Goal: Information Seeking & Learning: Learn about a topic

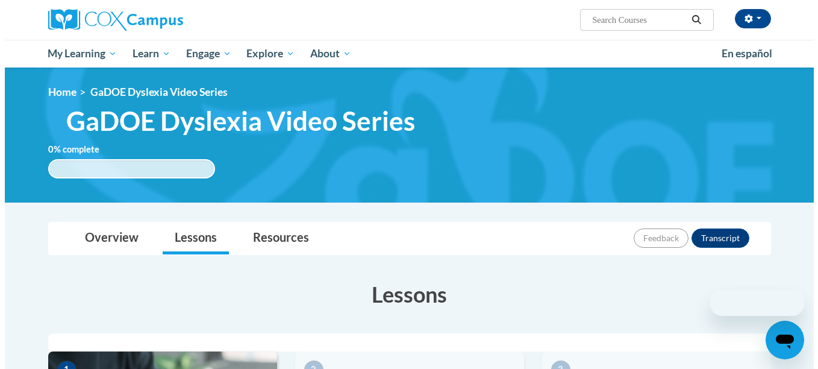
scroll to position [269, 0]
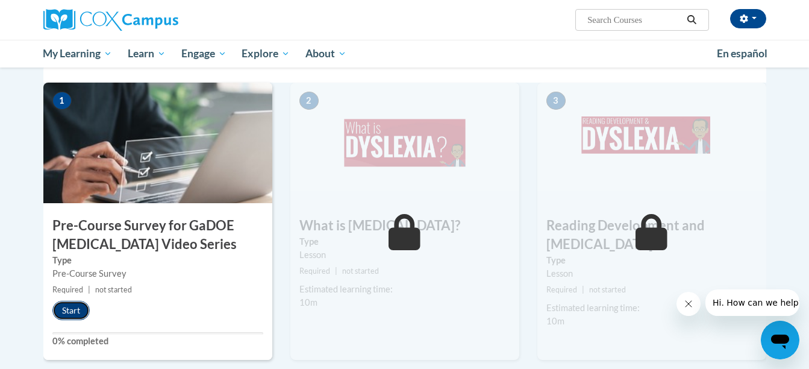
click at [72, 309] on button "Start" at bounding box center [70, 310] width 37 height 19
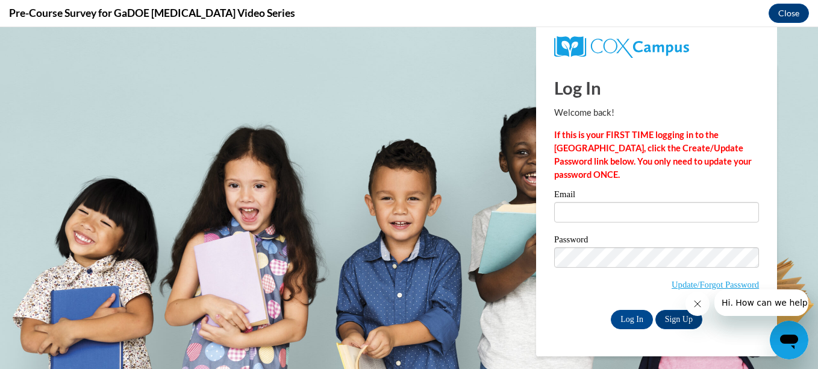
scroll to position [0, 0]
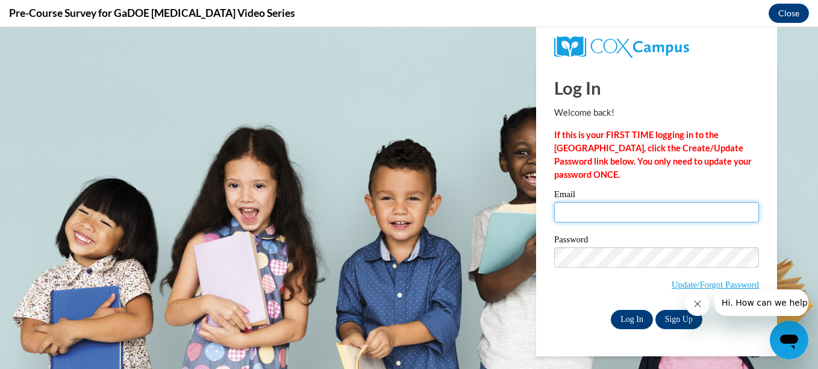
type input "[PERSON_NAME][EMAIL_ADDRESS][DOMAIN_NAME]"
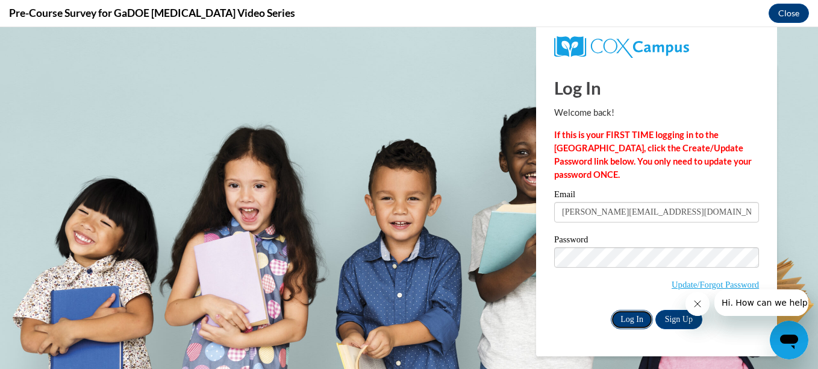
click at [627, 322] on input "Log In" at bounding box center [632, 319] width 42 height 19
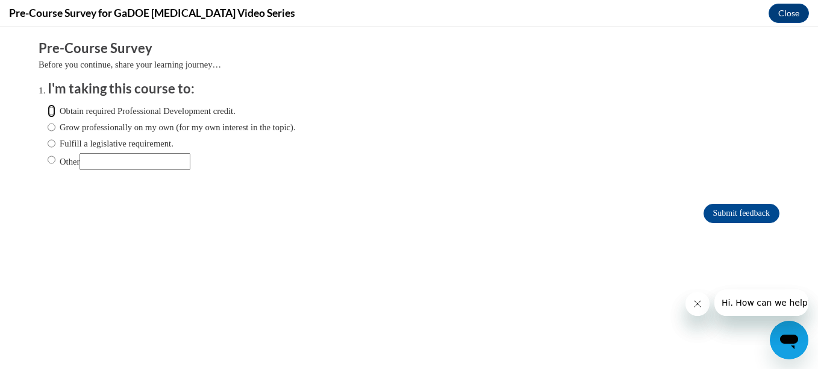
click at [48, 109] on input "Obtain required Professional Development credit." at bounding box center [52, 110] width 8 height 13
radio input "true"
click at [724, 207] on input "Submit feedback" at bounding box center [741, 213] width 76 height 19
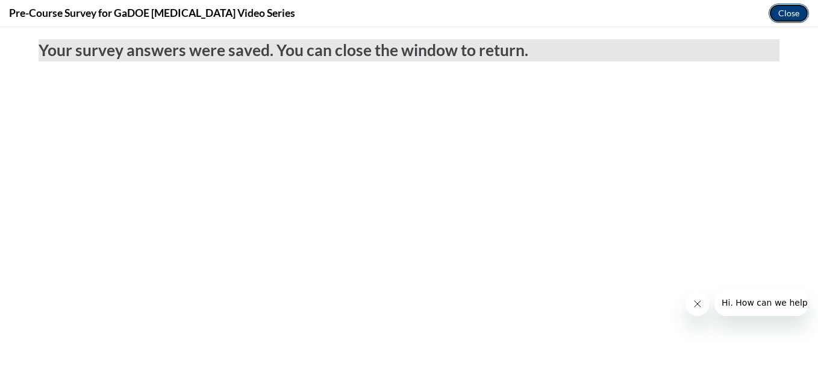
click at [788, 6] on button "Close" at bounding box center [788, 13] width 40 height 19
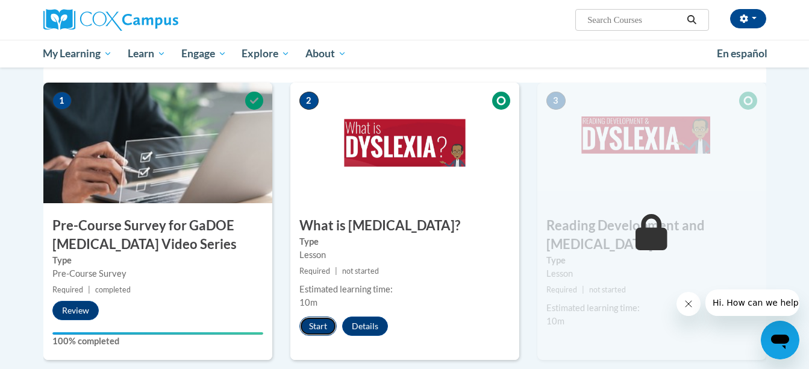
click at [321, 321] on button "Start" at bounding box center [317, 325] width 37 height 19
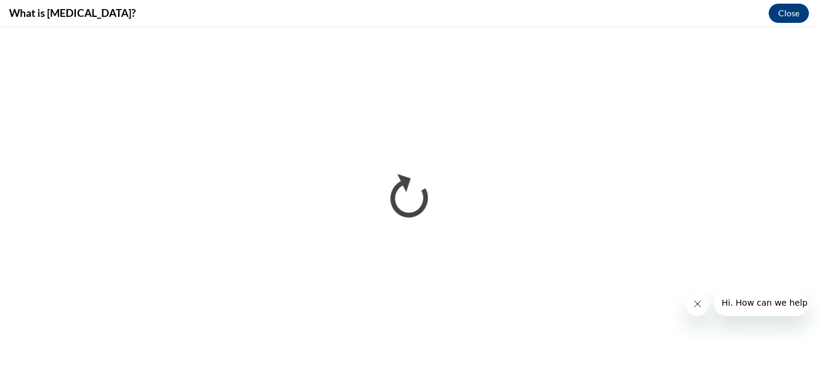
click at [699, 303] on icon "Close message from company" at bounding box center [697, 304] width 10 height 10
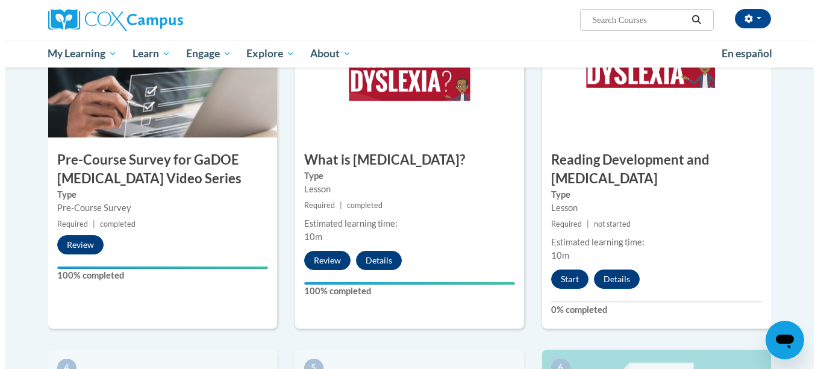
scroll to position [334, 0]
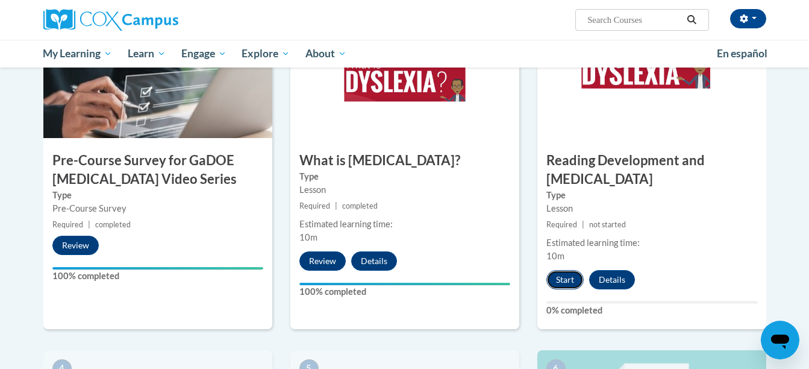
click at [576, 270] on button "Start" at bounding box center [564, 279] width 37 height 19
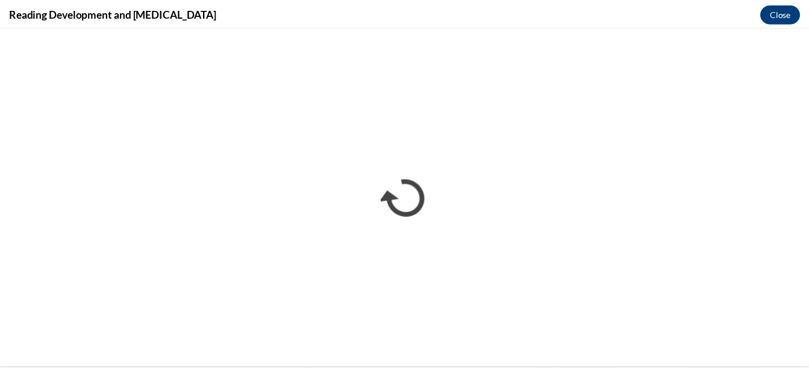
scroll to position [0, 0]
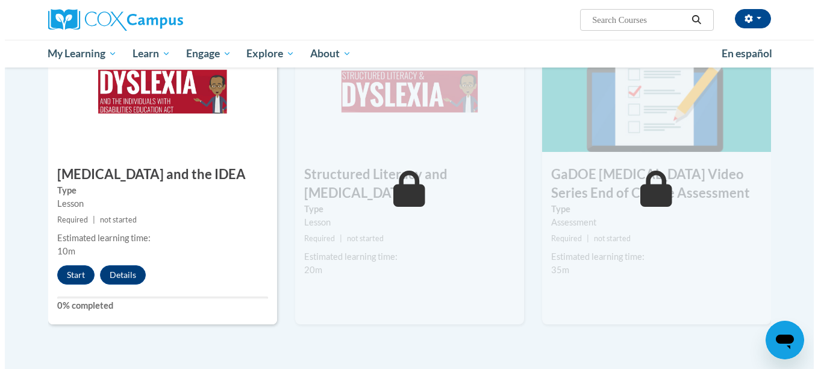
scroll to position [652, 0]
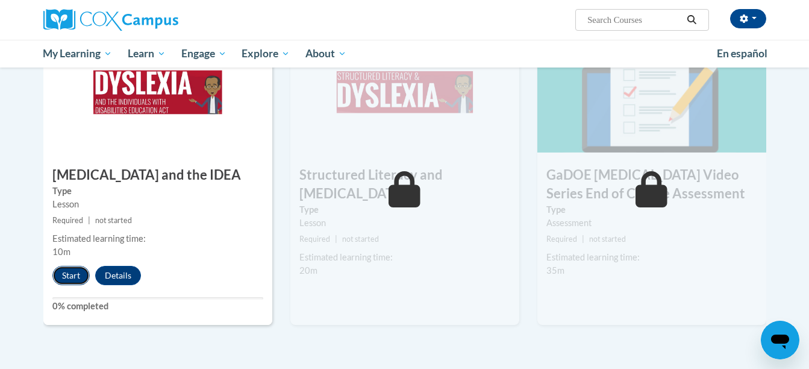
click at [61, 266] on button "Start" at bounding box center [70, 275] width 37 height 19
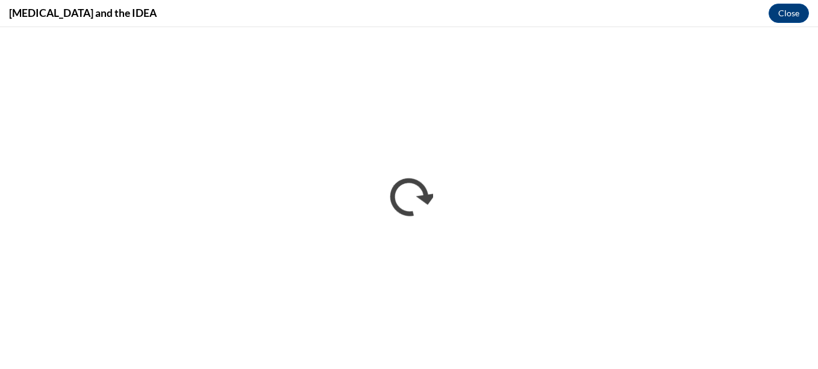
scroll to position [0, 0]
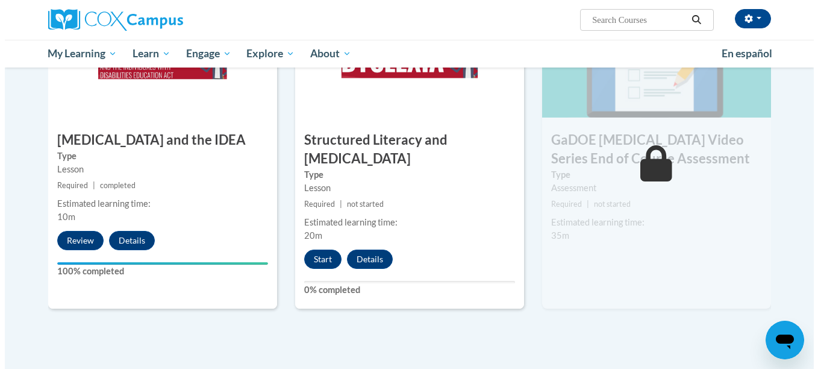
scroll to position [688, 0]
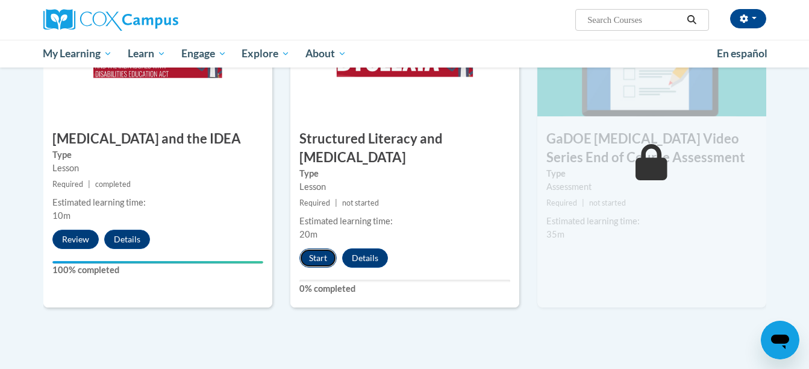
click at [306, 248] on button "Start" at bounding box center [317, 257] width 37 height 19
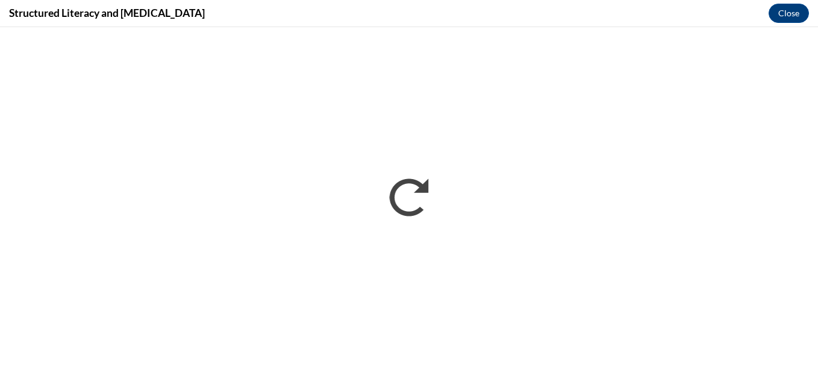
scroll to position [0, 0]
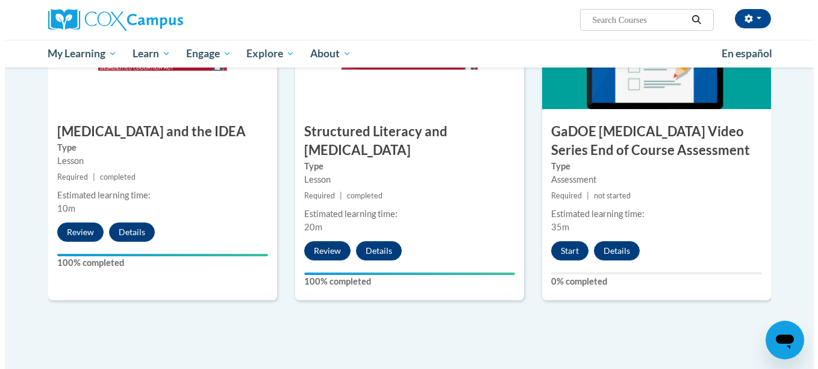
scroll to position [692, 0]
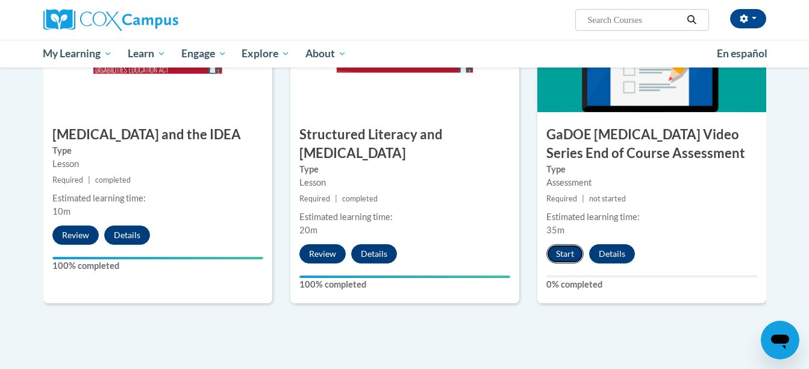
click at [564, 244] on button "Start" at bounding box center [564, 253] width 37 height 19
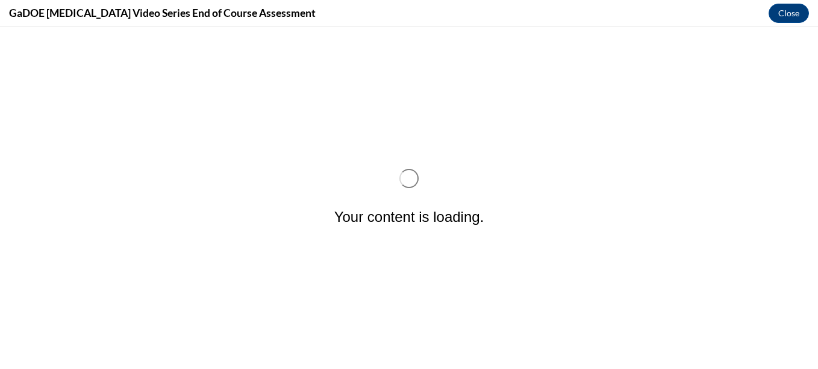
scroll to position [0, 0]
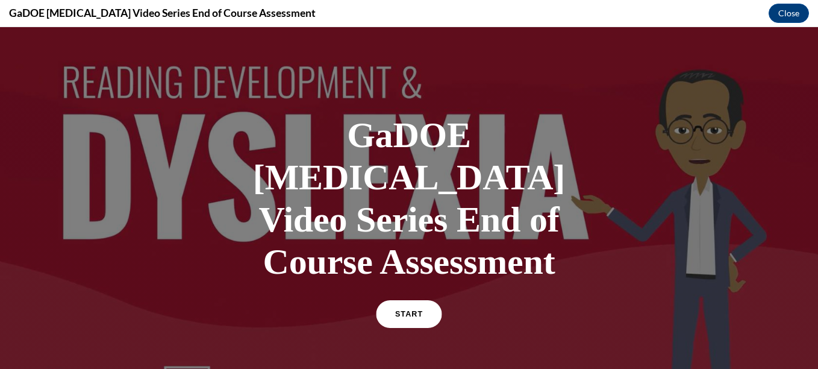
click at [399, 300] on link "START" at bounding box center [409, 314] width 66 height 28
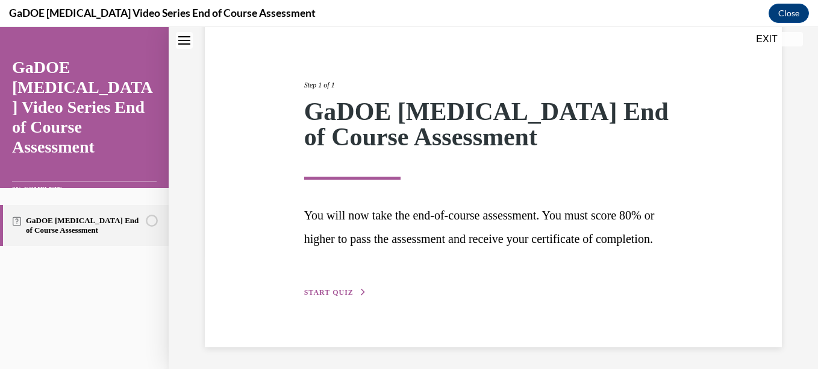
scroll to position [141, 0]
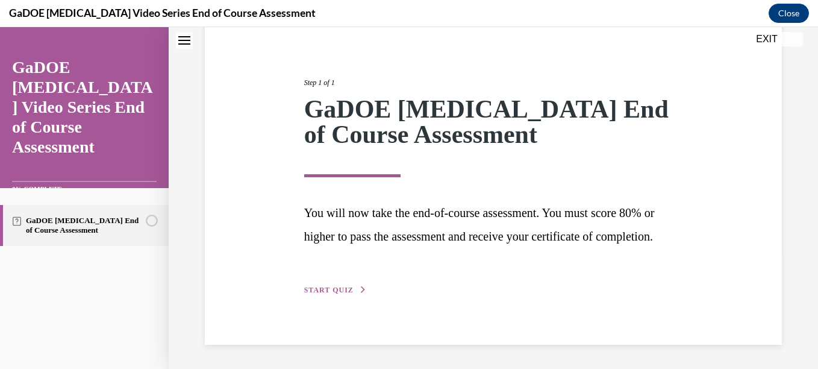
click at [332, 285] on button "START QUIZ" at bounding box center [335, 289] width 63 height 11
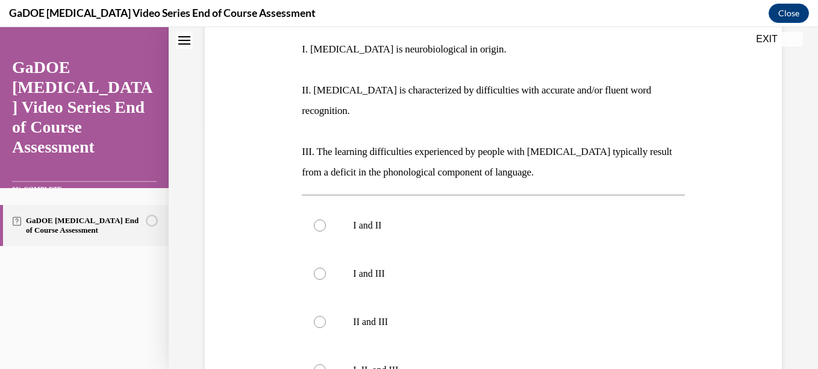
scroll to position [252, 0]
click at [385, 267] on p "I and III" at bounding box center [503, 273] width 301 height 12
click at [326, 267] on input "I and III" at bounding box center [320, 273] width 12 height 12
radio input "true"
click at [316, 363] on div at bounding box center [320, 369] width 12 height 12
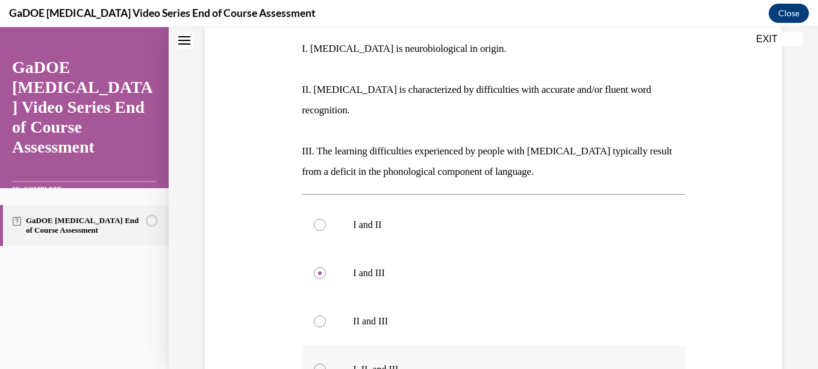
click at [316, 363] on input "I, II, and III" at bounding box center [320, 369] width 12 height 12
radio input "true"
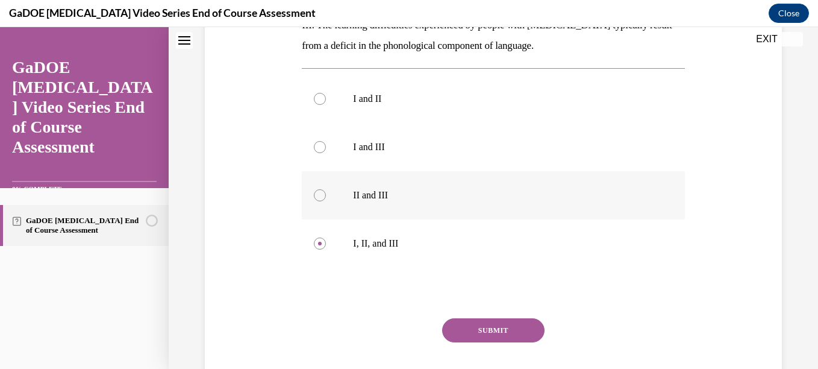
scroll to position [430, 0]
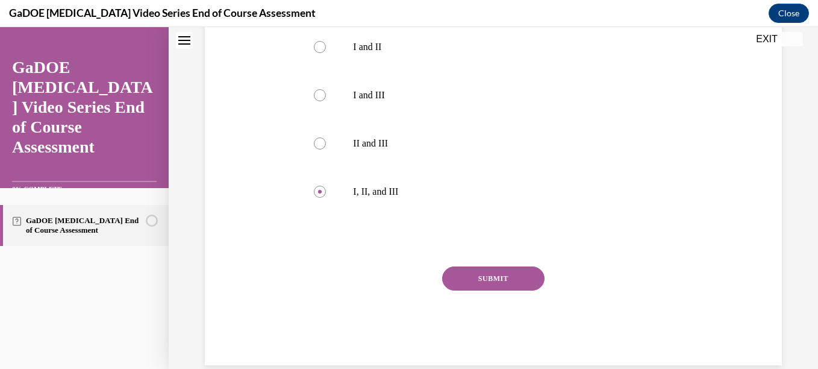
click at [499, 266] on button "SUBMIT" at bounding box center [493, 278] width 102 height 24
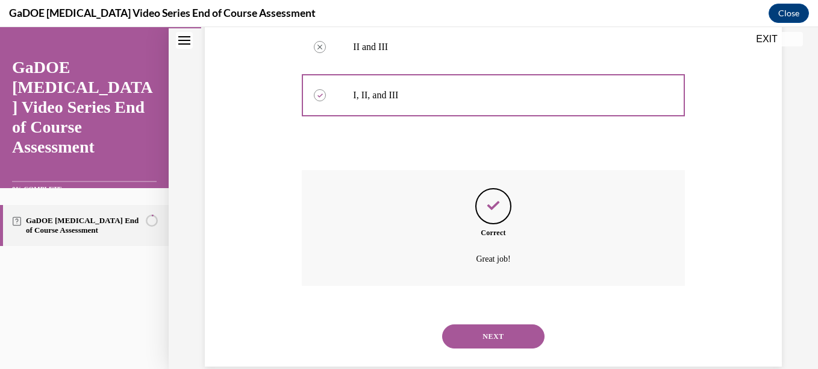
scroll to position [528, 0]
click at [493, 323] on button "NEXT" at bounding box center [493, 335] width 102 height 24
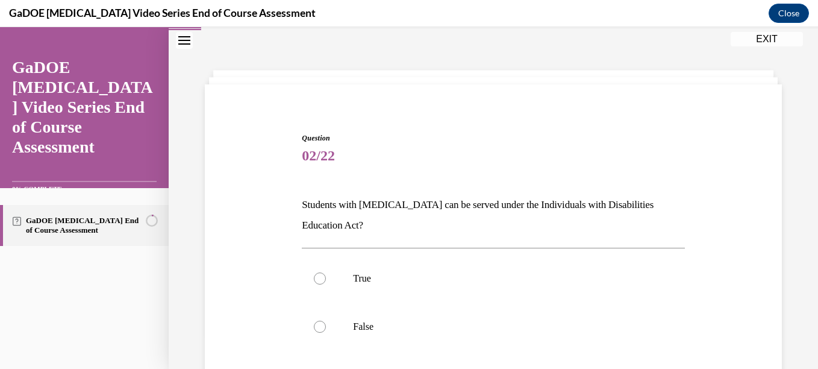
scroll to position [54, 0]
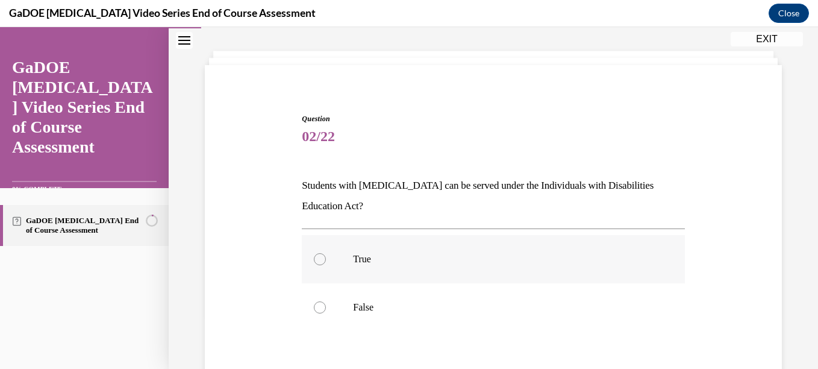
click at [316, 257] on div at bounding box center [320, 259] width 12 height 12
click at [316, 257] on input "True" at bounding box center [320, 259] width 12 height 12
radio input "true"
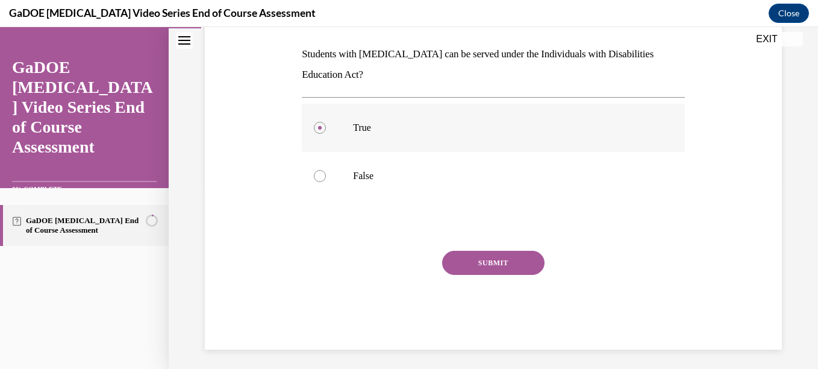
scroll to position [190, 0]
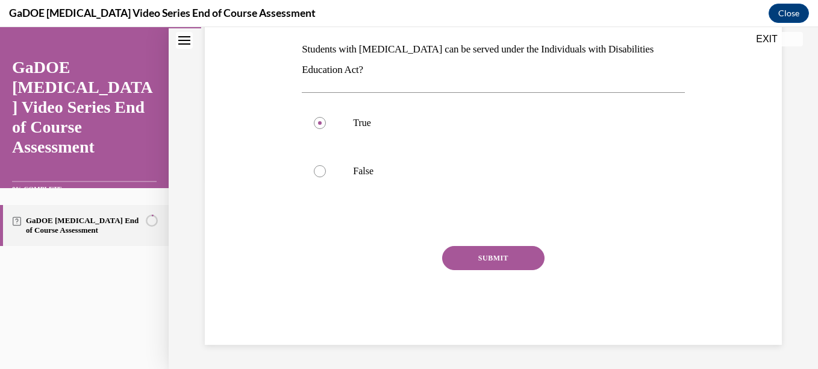
click at [483, 256] on button "SUBMIT" at bounding box center [493, 258] width 102 height 24
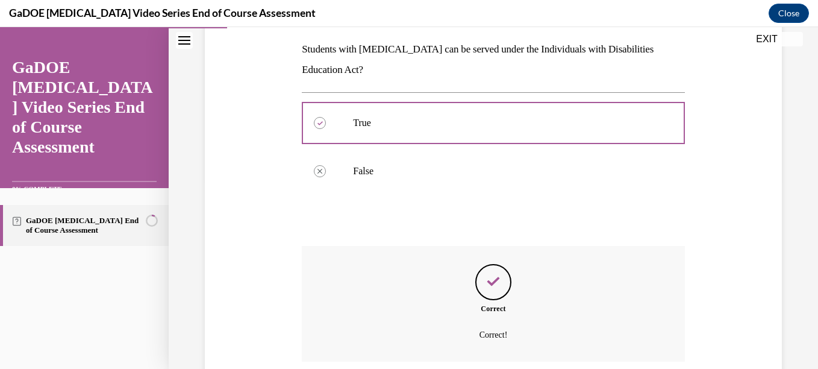
scroll to position [288, 0]
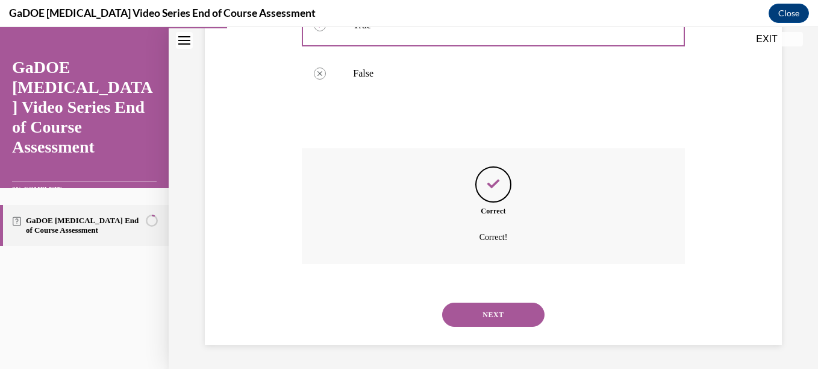
click at [484, 303] on button "NEXT" at bounding box center [493, 314] width 102 height 24
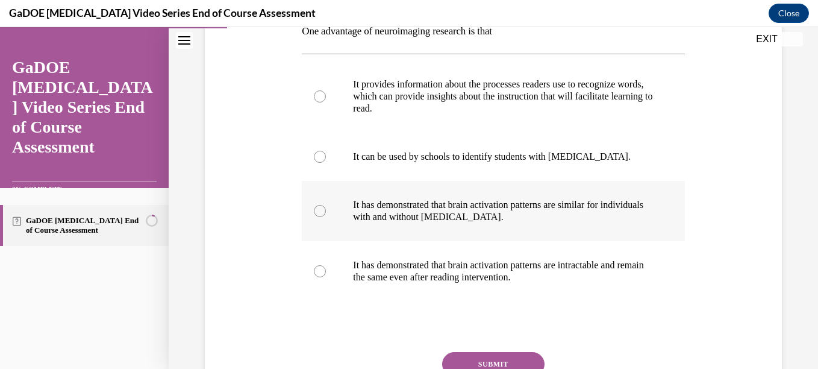
scroll to position [207, 0]
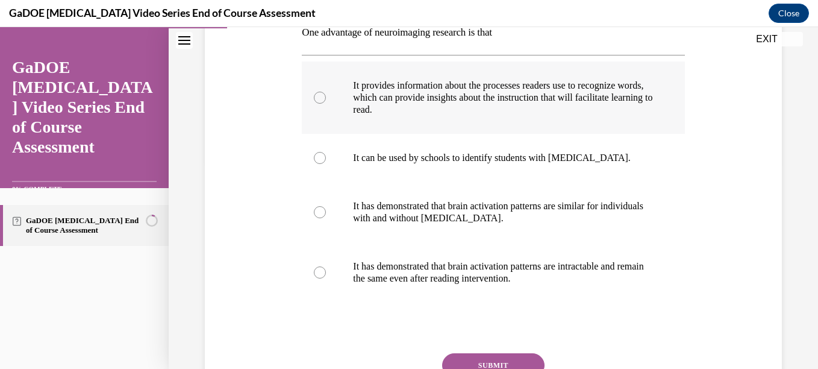
click at [319, 95] on div at bounding box center [320, 98] width 12 height 12
click at [319, 95] on input "It provides information about the processes readers use to recognize words, whi…" at bounding box center [320, 98] width 12 height 12
radio input "true"
click at [465, 356] on button "SUBMIT" at bounding box center [493, 365] width 102 height 24
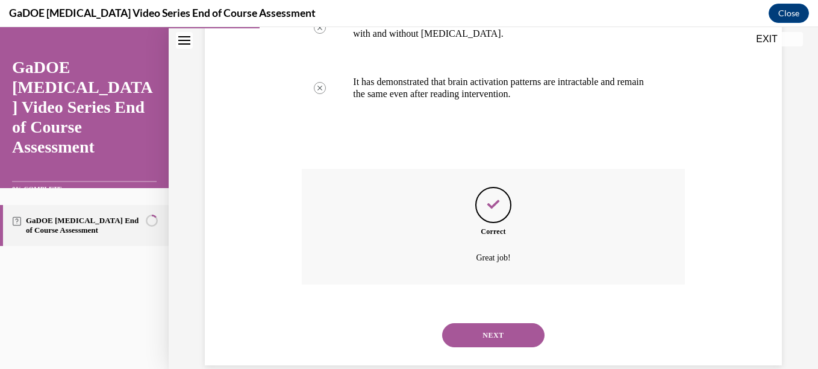
scroll to position [412, 0]
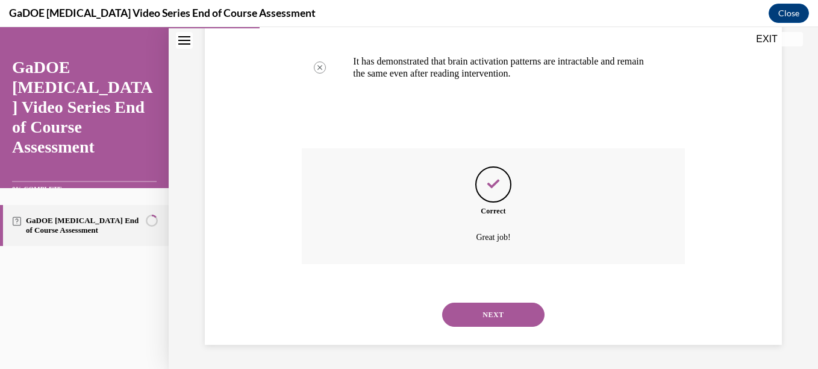
click at [482, 314] on button "NEXT" at bounding box center [493, 314] width 102 height 24
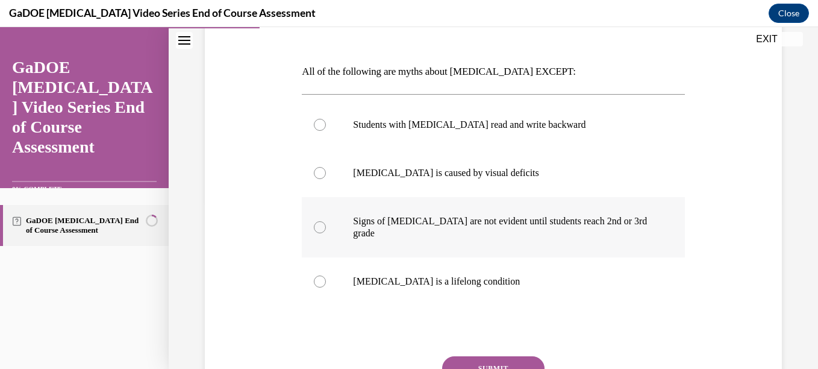
scroll to position [170, 0]
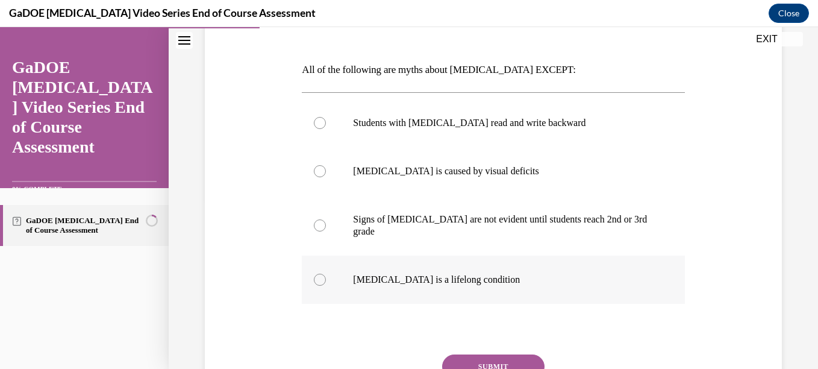
click at [317, 273] on div at bounding box center [320, 279] width 12 height 12
click at [317, 273] on input "Dyslexia is a lifelong condition" at bounding box center [320, 279] width 12 height 12
radio input "true"
click at [505, 354] on button "SUBMIT" at bounding box center [493, 366] width 102 height 24
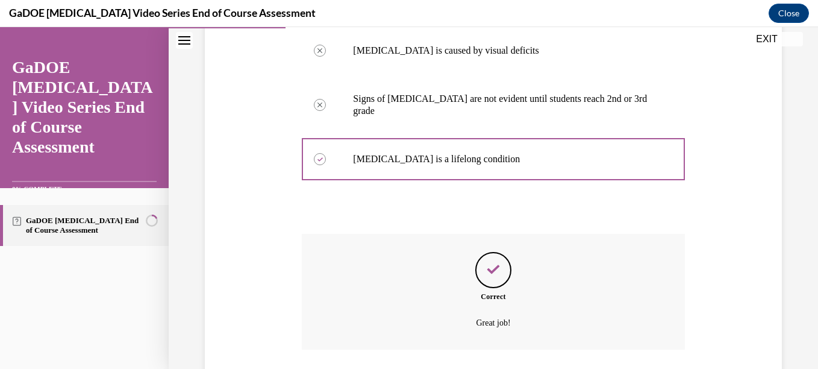
scroll to position [364, 0]
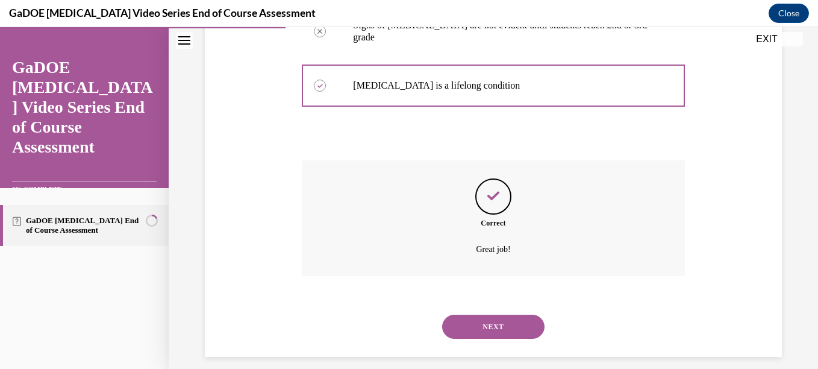
click at [501, 314] on button "NEXT" at bounding box center [493, 326] width 102 height 24
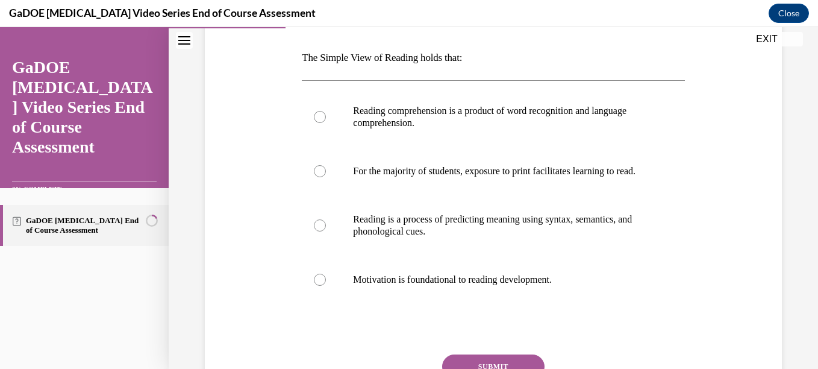
scroll to position [181, 0]
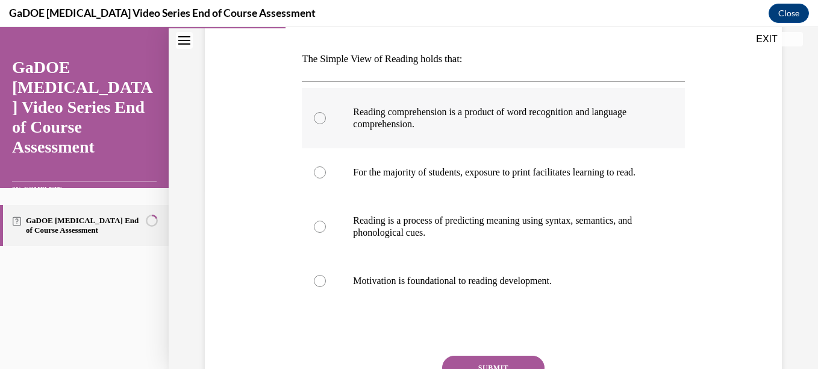
click at [316, 119] on div at bounding box center [320, 118] width 12 height 12
click at [316, 119] on input "Reading comprehension is a product of word recognition and language comprehensi…" at bounding box center [320, 118] width 12 height 12
radio input "true"
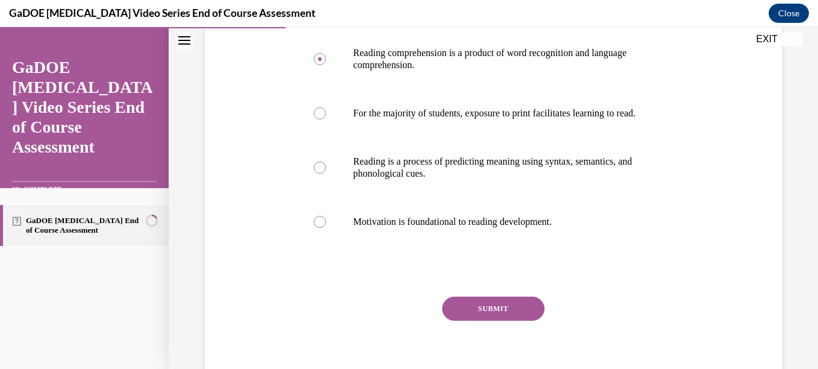
scroll to position [241, 0]
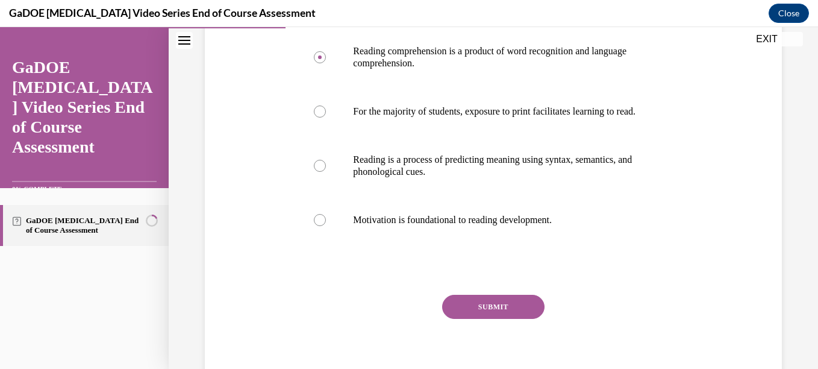
click at [506, 316] on button "SUBMIT" at bounding box center [493, 306] width 102 height 24
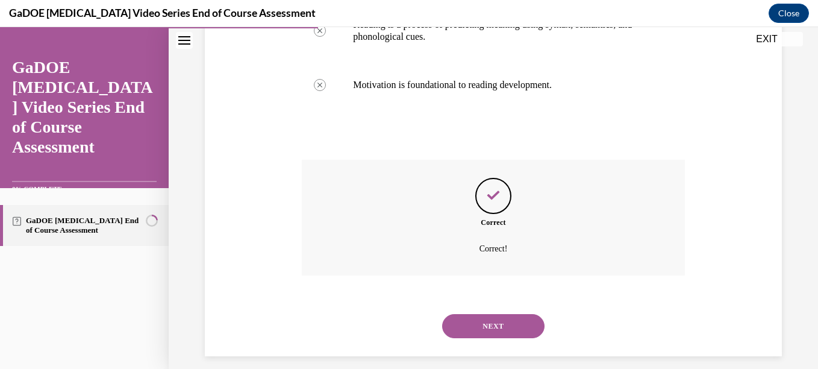
scroll to position [400, 0]
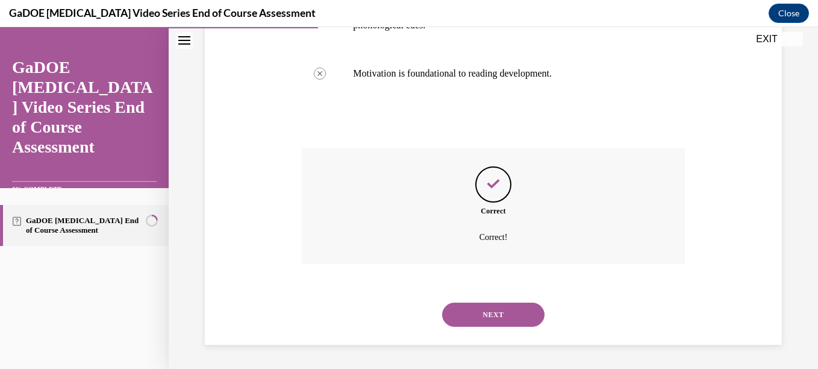
click at [506, 316] on button "NEXT" at bounding box center [493, 314] width 102 height 24
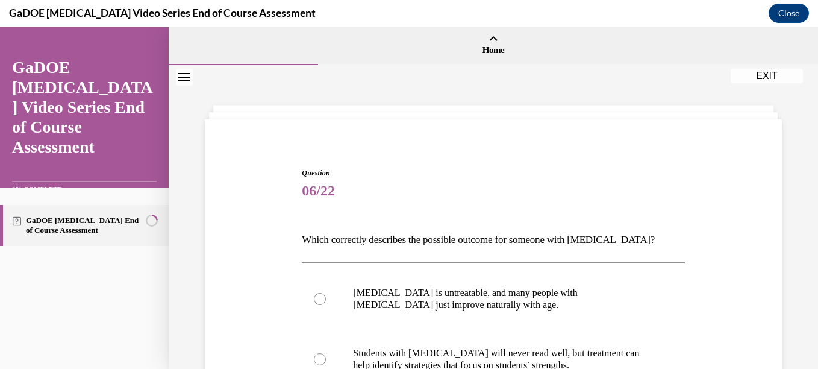
click at [506, 316] on label "Dyslexia is untreatable, and many people with dyslexia just improve naturally w…" at bounding box center [493, 299] width 382 height 60
click at [326, 305] on input "Dyslexia is untreatable, and many people with dyslexia just improve naturally w…" at bounding box center [320, 299] width 12 height 12
radio input "true"
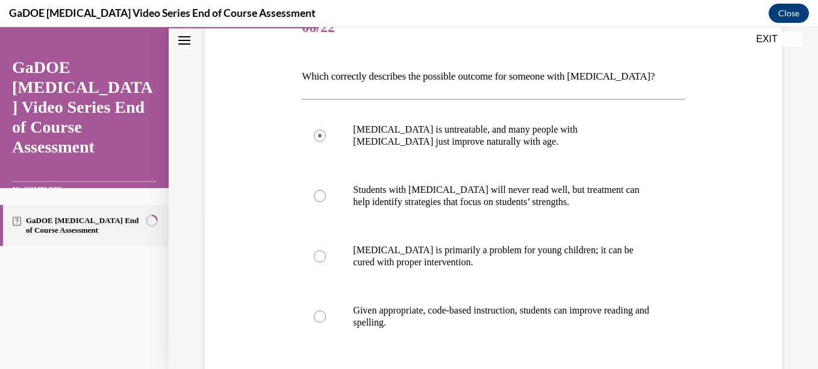
scroll to position [167, 0]
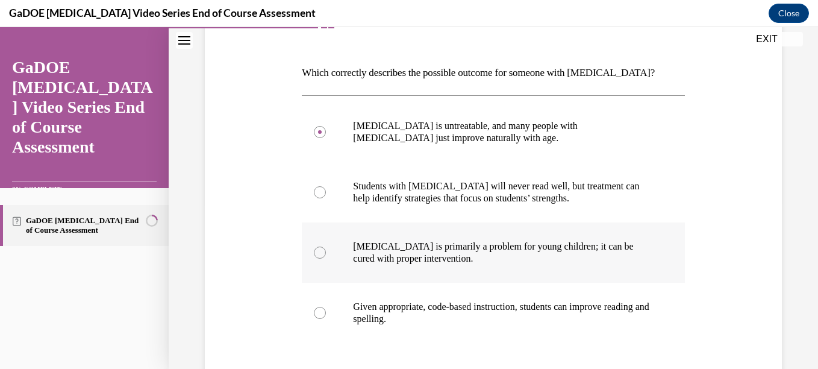
click at [316, 252] on div at bounding box center [320, 252] width 12 height 12
click at [316, 252] on input "Dyslexia is primarily a problem for young children; it can be cured with proper…" at bounding box center [320, 252] width 12 height 12
radio input "true"
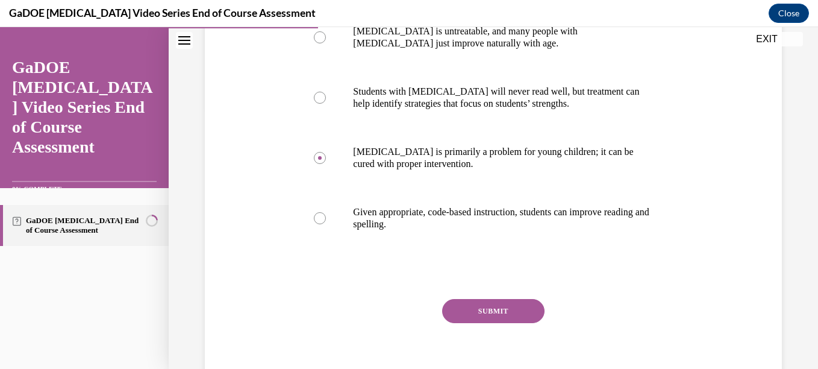
scroll to position [262, 0]
click at [323, 219] on div at bounding box center [320, 217] width 12 height 12
click at [323, 219] on input "Given appropriate, code-based instruction, students can improve reading and spe…" at bounding box center [320, 217] width 12 height 12
radio input "true"
click at [477, 308] on button "SUBMIT" at bounding box center [493, 310] width 102 height 24
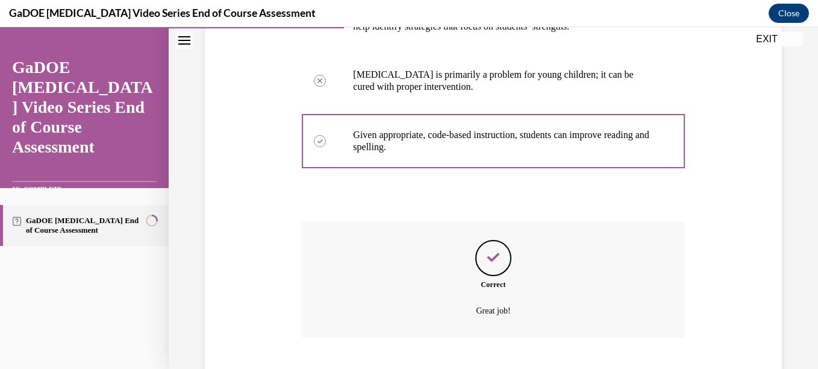
scroll to position [412, 0]
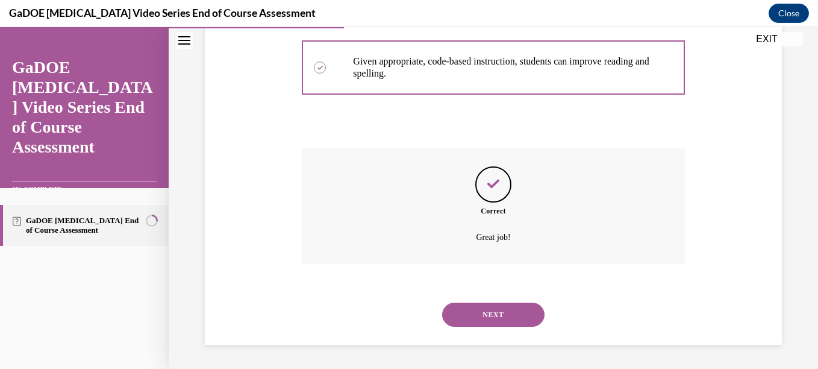
click at [477, 308] on button "NEXT" at bounding box center [493, 314] width 102 height 24
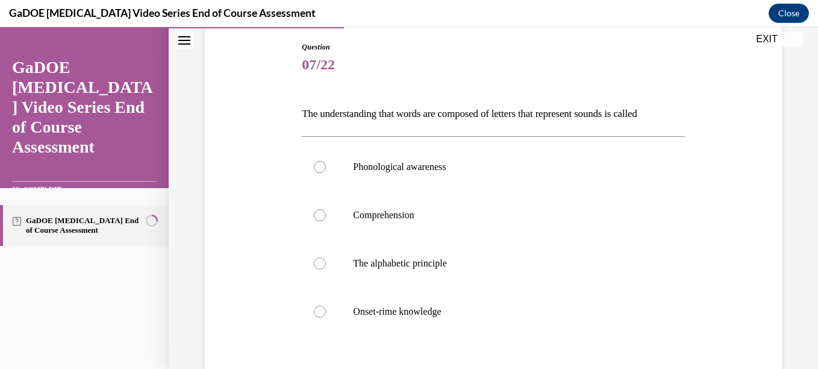
scroll to position [126, 0]
click at [316, 262] on div at bounding box center [320, 263] width 12 height 12
click at [316, 262] on input "The alphabetic principle" at bounding box center [320, 263] width 12 height 12
radio input "true"
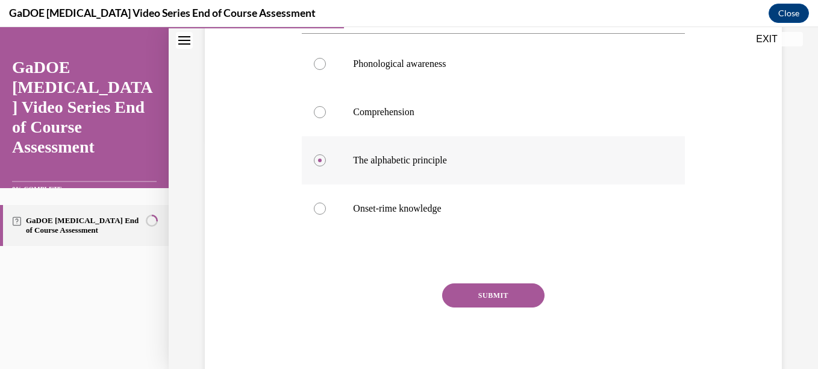
scroll to position [266, 0]
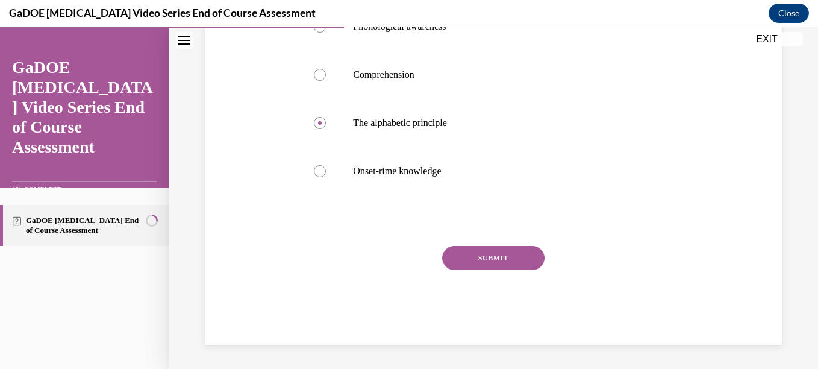
click at [506, 255] on button "SUBMIT" at bounding box center [493, 258] width 102 height 24
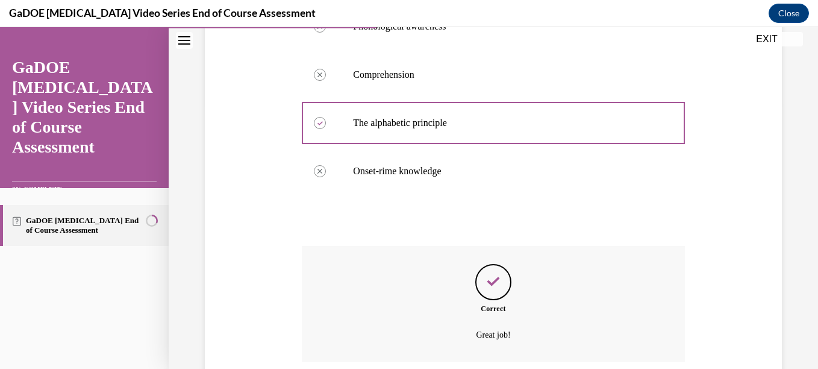
scroll to position [364, 0]
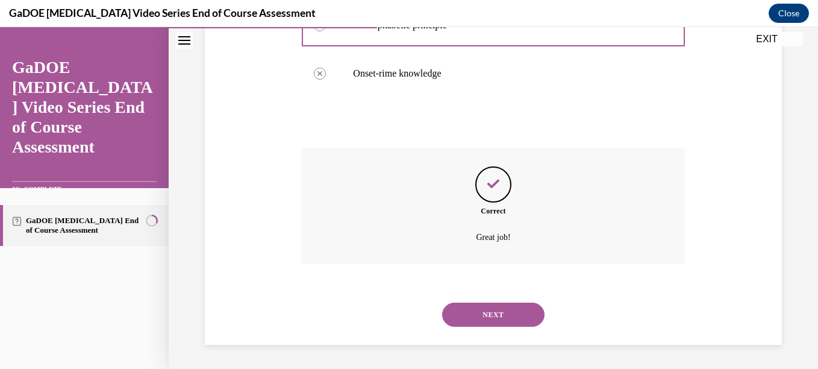
click at [503, 311] on button "NEXT" at bounding box center [493, 314] width 102 height 24
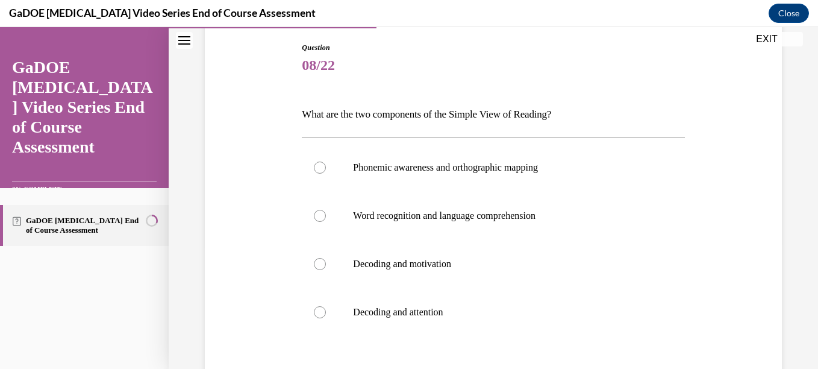
scroll to position [128, 0]
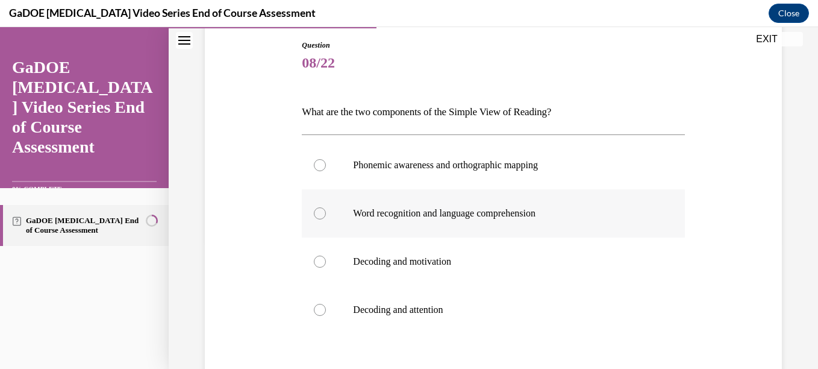
click at [325, 211] on label "Word recognition and language comprehension" at bounding box center [493, 213] width 382 height 48
click at [325, 211] on input "Word recognition and language comprehension" at bounding box center [320, 213] width 12 height 12
radio input "true"
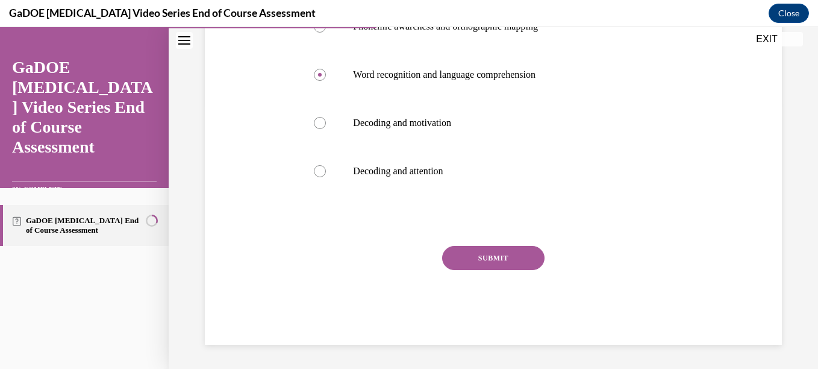
click at [508, 249] on button "SUBMIT" at bounding box center [493, 258] width 102 height 24
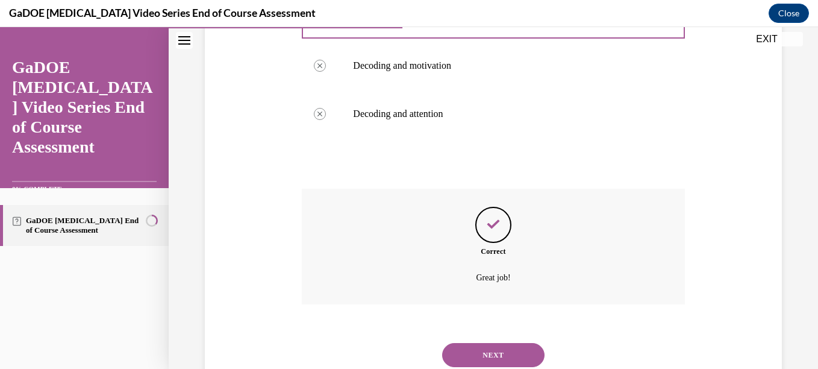
scroll to position [364, 0]
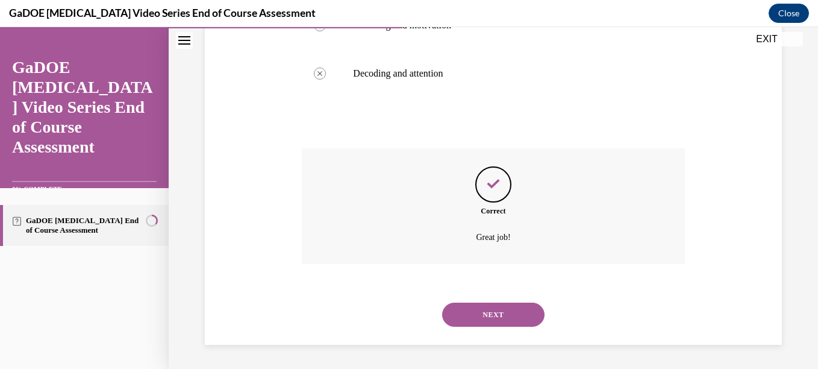
click at [497, 307] on button "NEXT" at bounding box center [493, 314] width 102 height 24
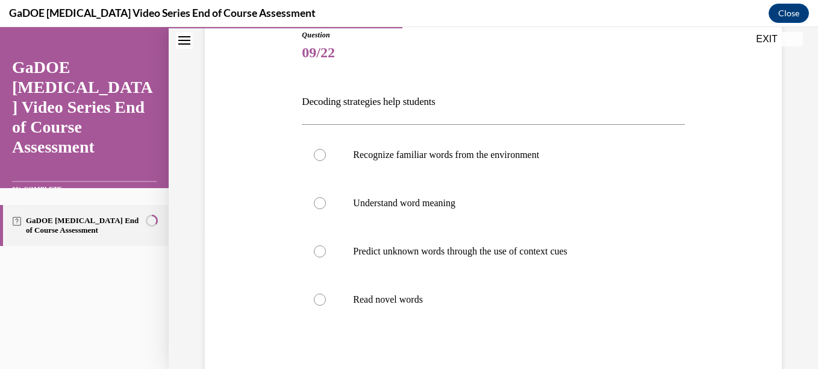
scroll to position [137, 0]
click at [318, 207] on div at bounding box center [320, 204] width 12 height 12
click at [318, 207] on input "Understand word meaning" at bounding box center [320, 204] width 12 height 12
radio input "true"
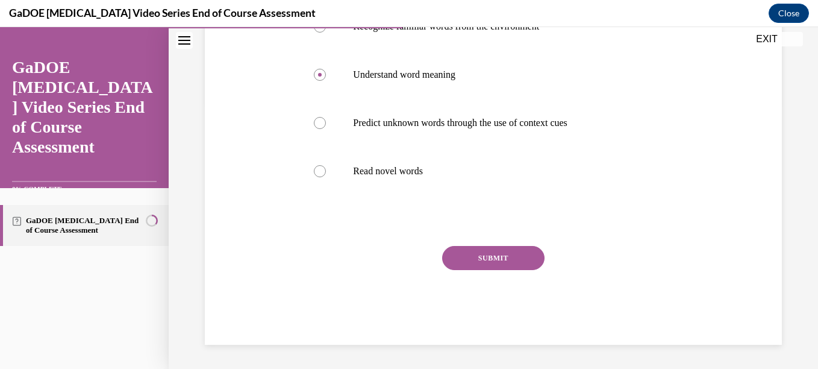
click at [482, 263] on button "SUBMIT" at bounding box center [493, 258] width 102 height 24
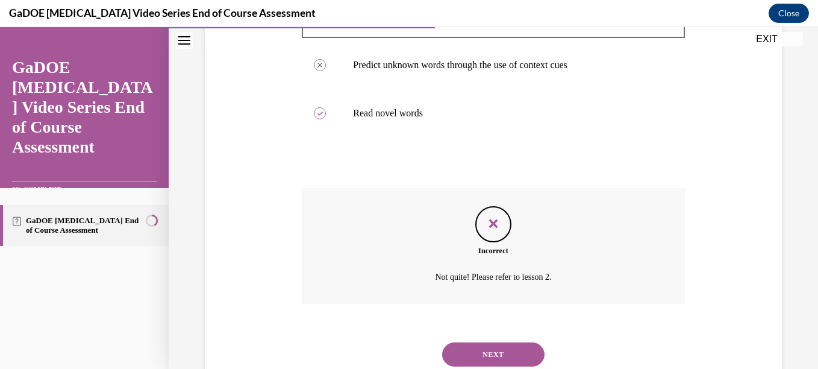
scroll to position [325, 0]
click at [482, 341] on button "NEXT" at bounding box center [493, 353] width 102 height 24
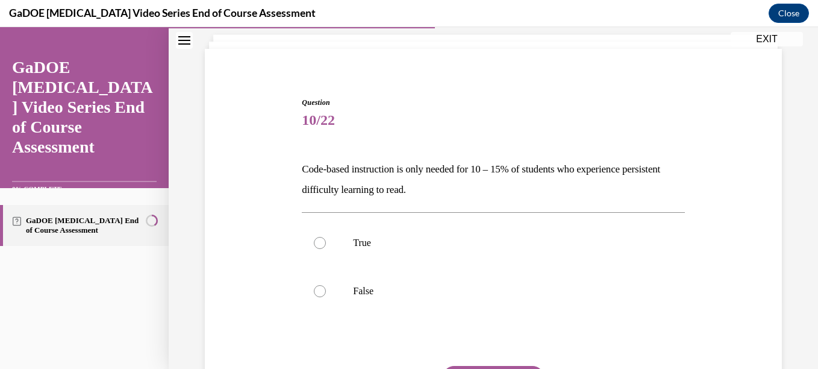
scroll to position [71, 0]
click at [320, 287] on div at bounding box center [320, 290] width 12 height 12
click at [320, 287] on input "False" at bounding box center [320, 290] width 12 height 12
radio input "true"
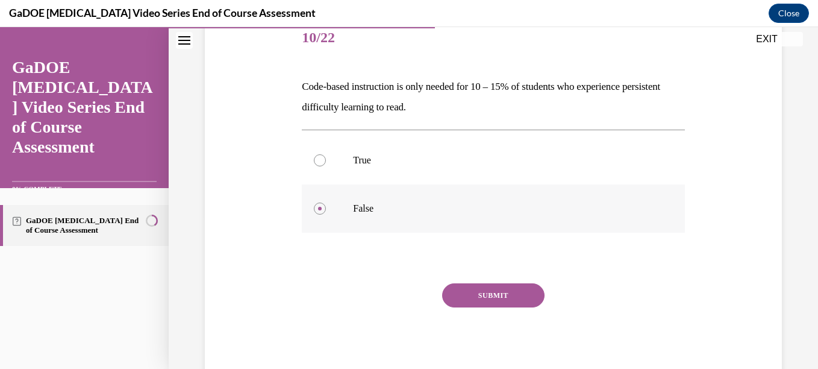
scroll to position [163, 0]
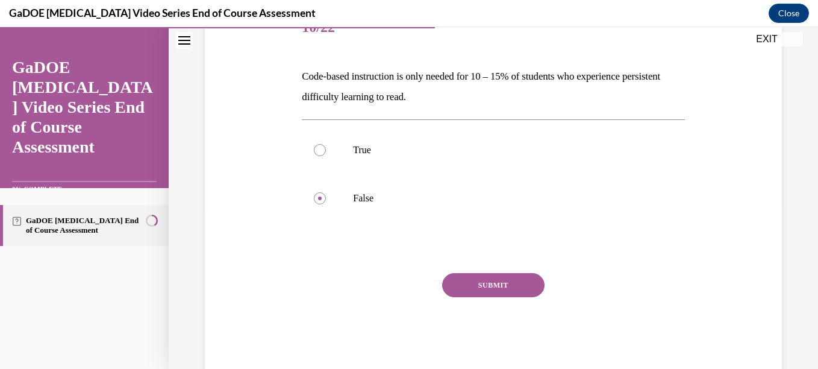
click at [472, 277] on button "SUBMIT" at bounding box center [493, 285] width 102 height 24
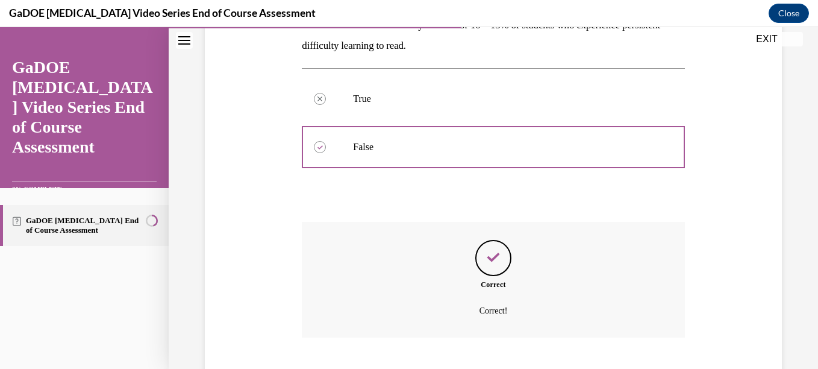
scroll to position [288, 0]
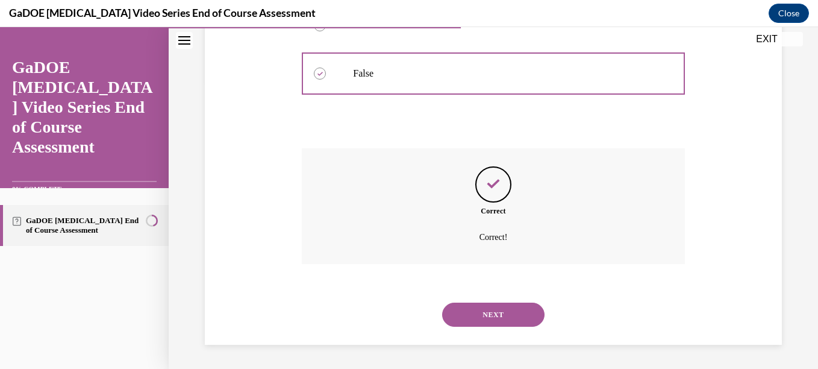
click at [478, 309] on button "NEXT" at bounding box center [493, 314] width 102 height 24
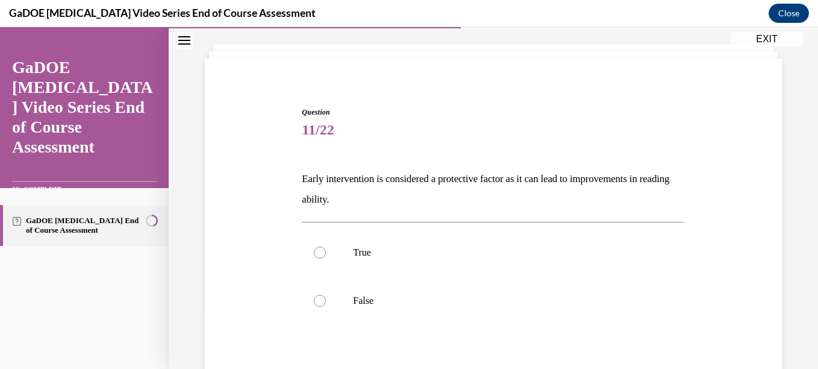
scroll to position [73, 0]
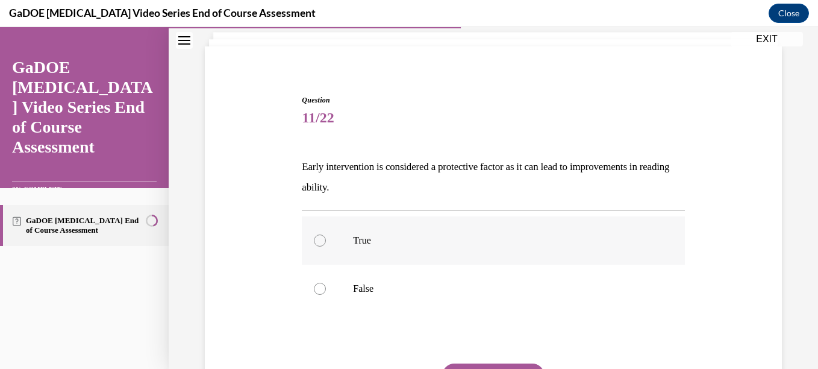
click at [317, 238] on div at bounding box center [320, 240] width 12 height 12
click at [317, 238] on input "True" at bounding box center [320, 240] width 12 height 12
radio input "true"
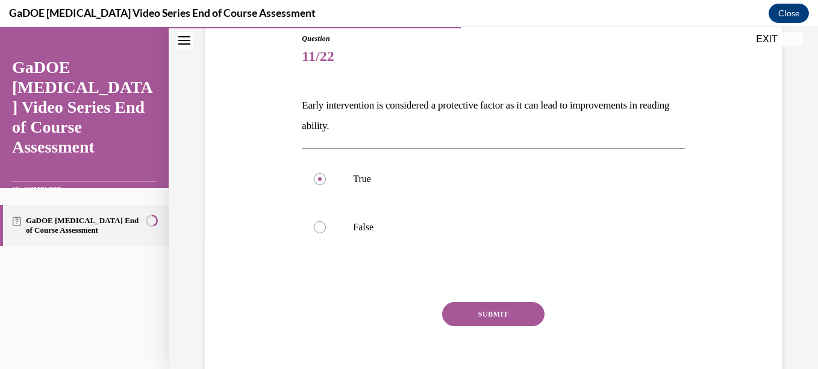
click at [499, 314] on button "SUBMIT" at bounding box center [493, 314] width 102 height 24
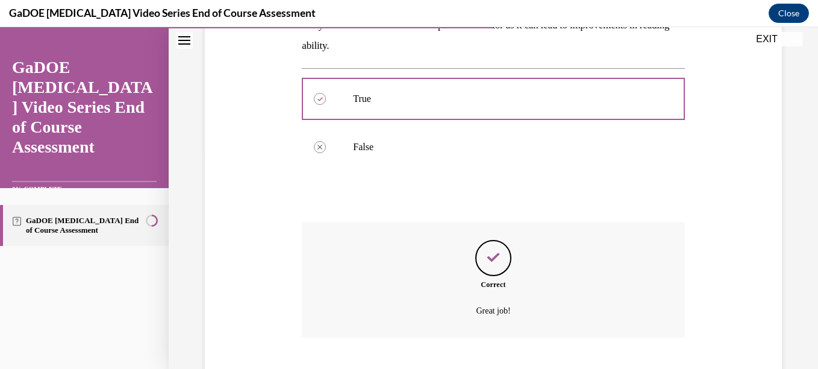
scroll to position [288, 0]
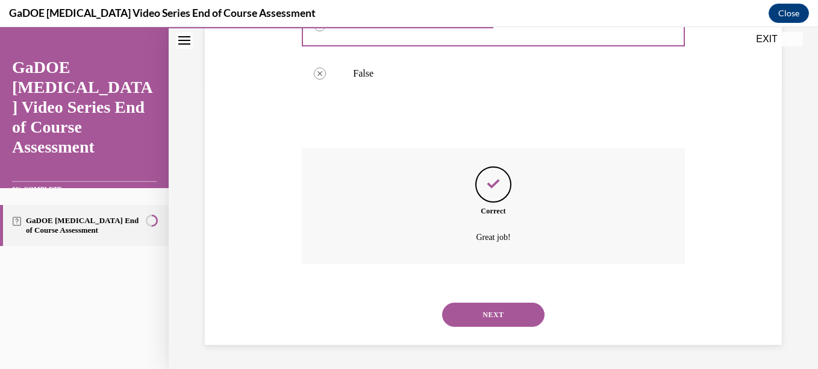
click at [499, 314] on button "NEXT" at bounding box center [493, 314] width 102 height 24
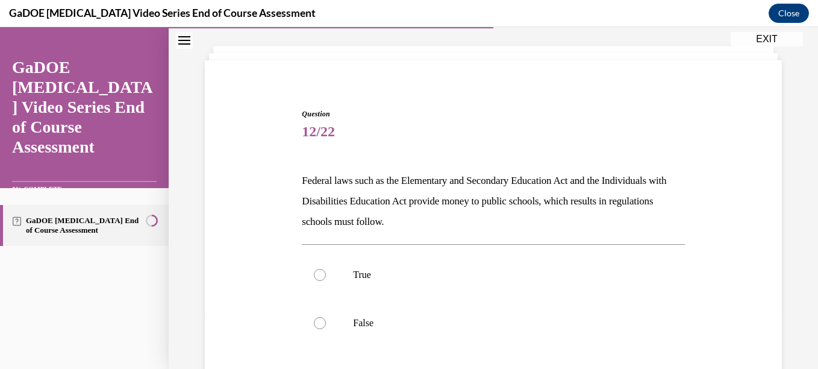
scroll to position [61, 0]
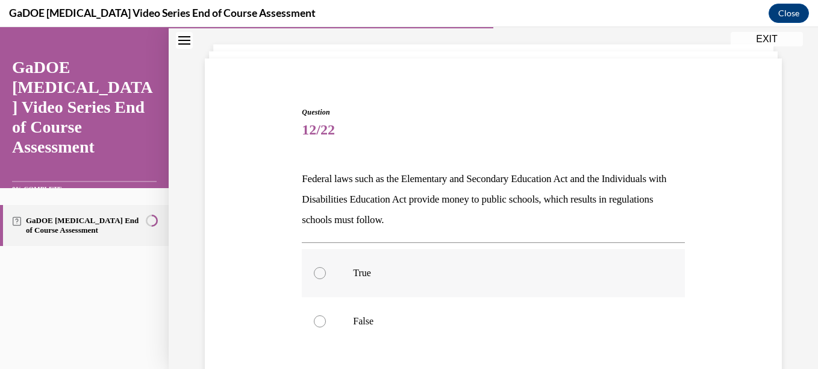
click at [310, 272] on label "True" at bounding box center [493, 273] width 382 height 48
click at [314, 272] on input "True" at bounding box center [320, 273] width 12 height 12
radio input "true"
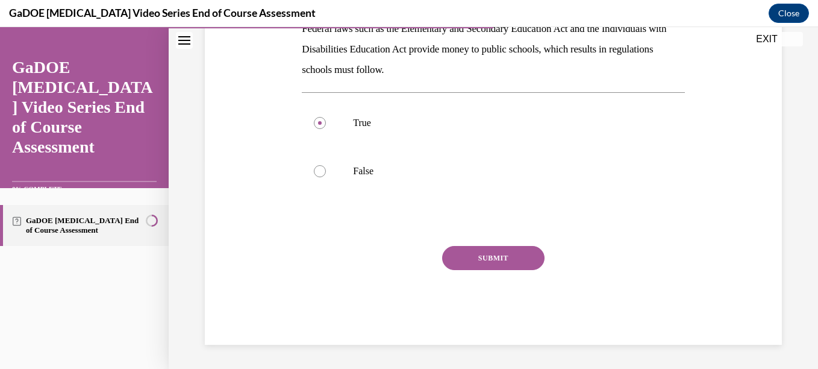
click at [457, 264] on button "SUBMIT" at bounding box center [493, 258] width 102 height 24
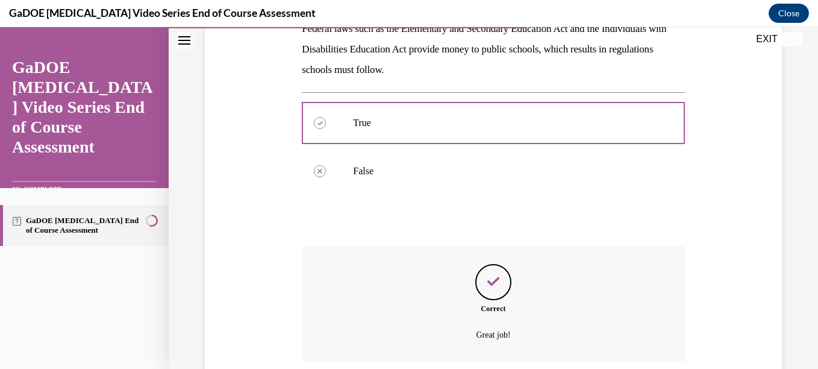
scroll to position [308, 0]
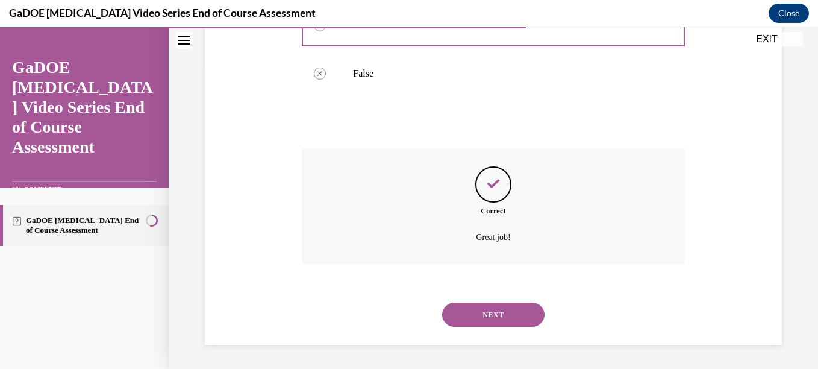
click at [481, 304] on button "NEXT" at bounding box center [493, 314] width 102 height 24
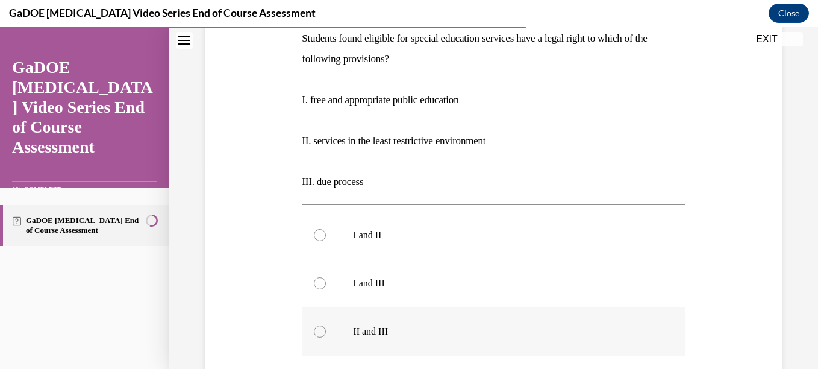
scroll to position [203, 0]
click at [315, 332] on div at bounding box center [320, 329] width 12 height 12
click at [315, 332] on input "II and III" at bounding box center [320, 329] width 12 height 12
radio input "true"
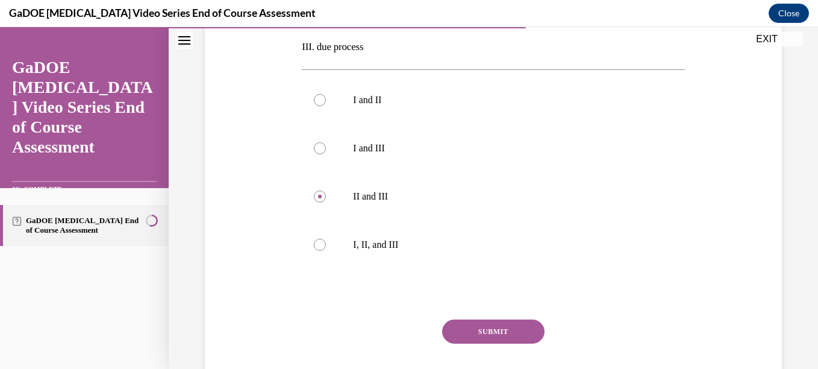
scroll to position [337, 0]
click at [319, 246] on div at bounding box center [320, 243] width 12 height 12
click at [319, 246] on input "I, II, and III" at bounding box center [320, 243] width 12 height 12
radio input "true"
click at [487, 328] on button "SUBMIT" at bounding box center [493, 330] width 102 height 24
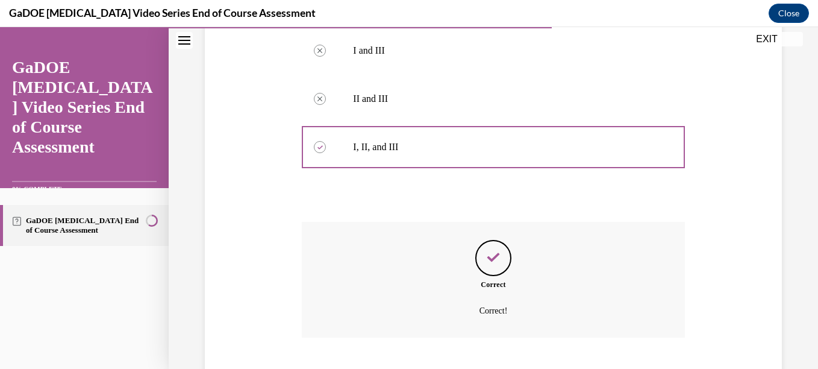
scroll to position [507, 0]
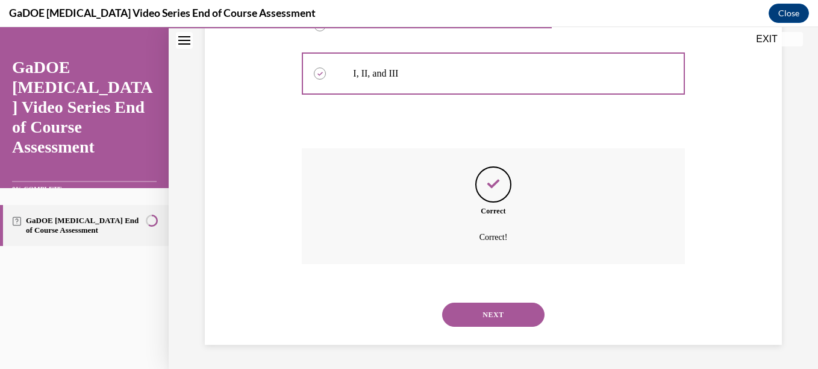
click at [487, 321] on button "NEXT" at bounding box center [493, 314] width 102 height 24
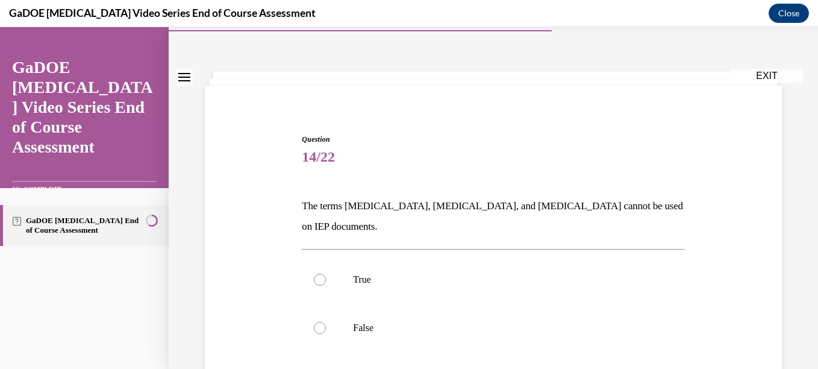
scroll to position [34, 0]
click at [316, 321] on div at bounding box center [320, 327] width 12 height 12
click at [316, 321] on input "False" at bounding box center [320, 327] width 12 height 12
radio input "true"
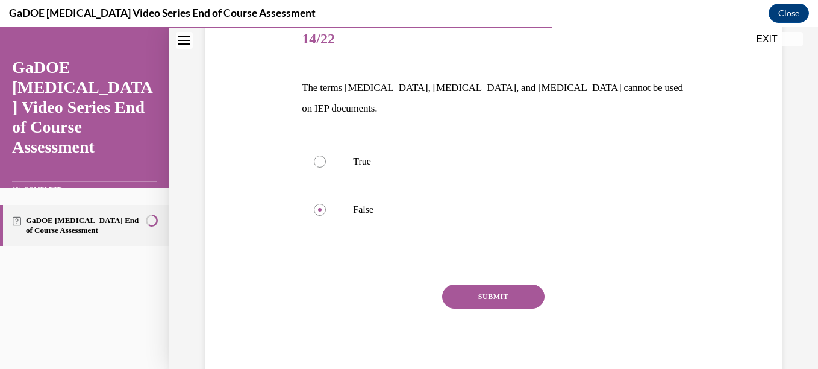
click at [495, 284] on button "SUBMIT" at bounding box center [493, 296] width 102 height 24
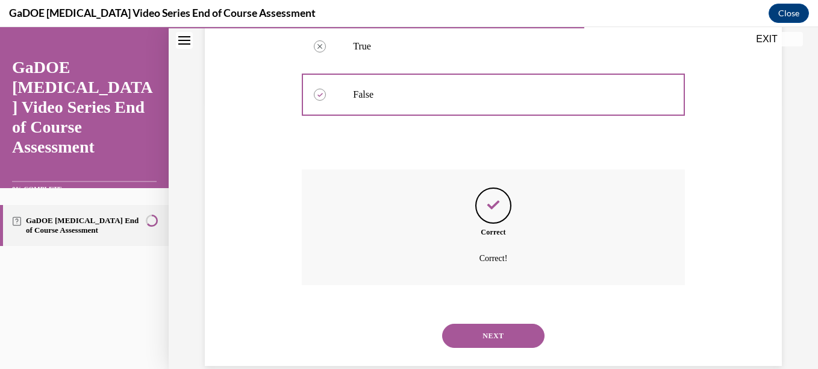
scroll to position [267, 0]
click at [490, 323] on button "NEXT" at bounding box center [493, 335] width 102 height 24
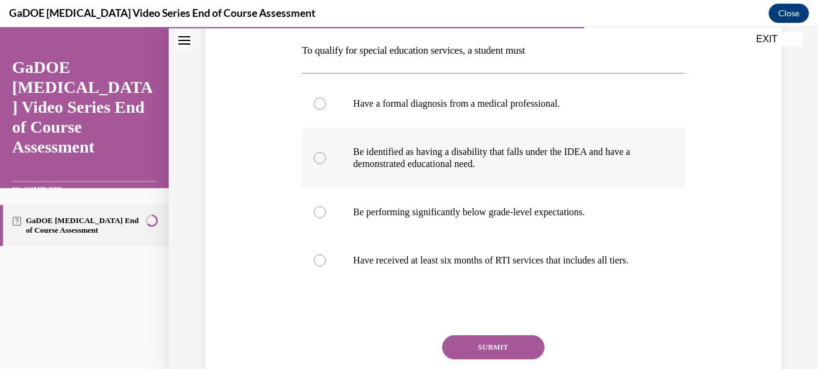
scroll to position [190, 0]
click at [323, 157] on div at bounding box center [320, 157] width 12 height 12
click at [323, 157] on input "Be identified as having a disability that falls under the IDEA and have a demon…" at bounding box center [320, 157] width 12 height 12
radio input "true"
click at [458, 355] on button "SUBMIT" at bounding box center [493, 346] width 102 height 24
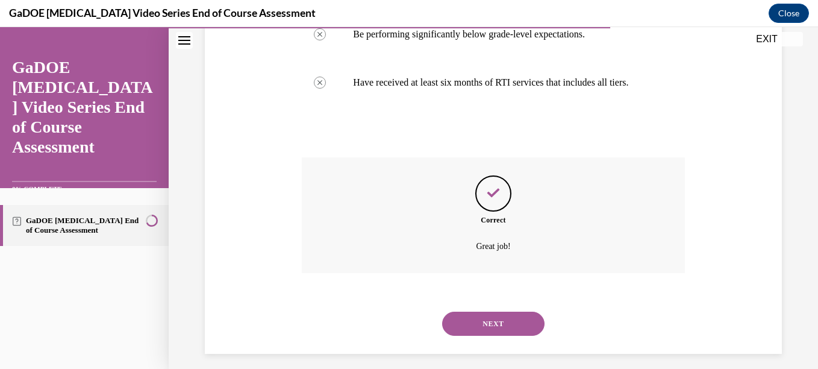
scroll to position [388, 0]
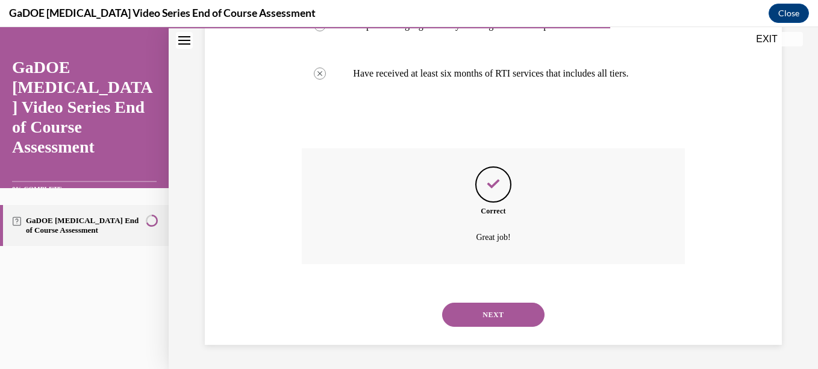
click at [497, 321] on button "NEXT" at bounding box center [493, 314] width 102 height 24
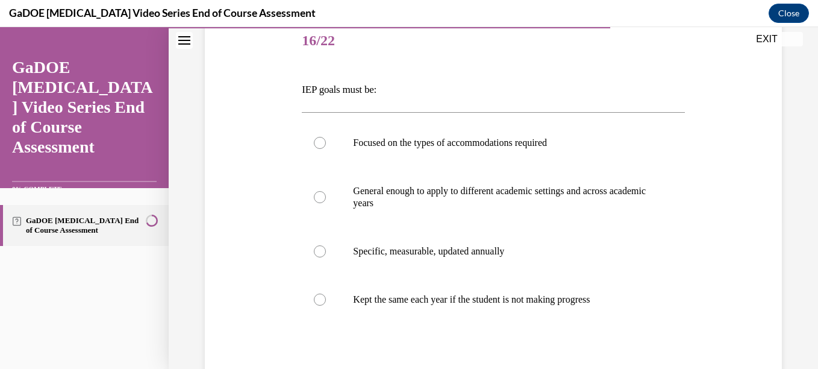
scroll to position [151, 0]
click at [314, 249] on div at bounding box center [320, 250] width 12 height 12
click at [314, 249] on input "Specific, measurable, updated annually" at bounding box center [320, 250] width 12 height 12
radio input "true"
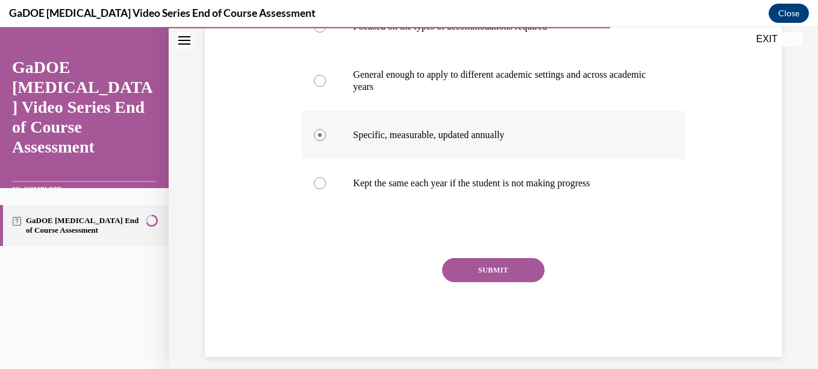
scroll to position [278, 0]
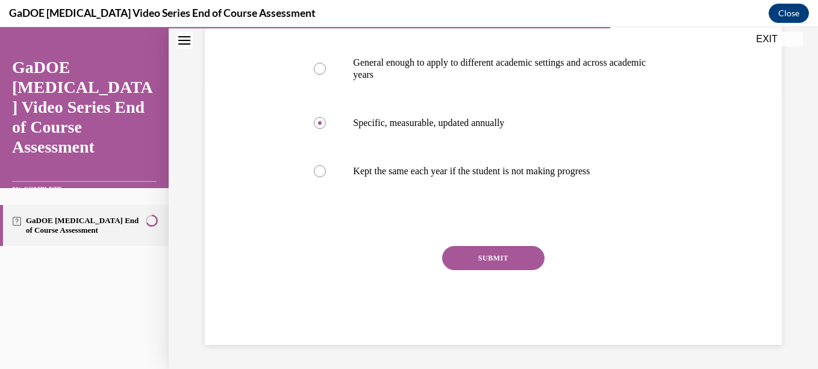
click at [517, 256] on button "SUBMIT" at bounding box center [493, 258] width 102 height 24
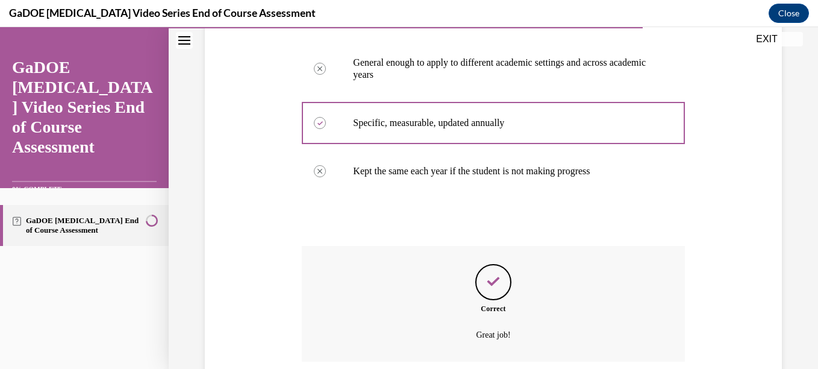
scroll to position [376, 0]
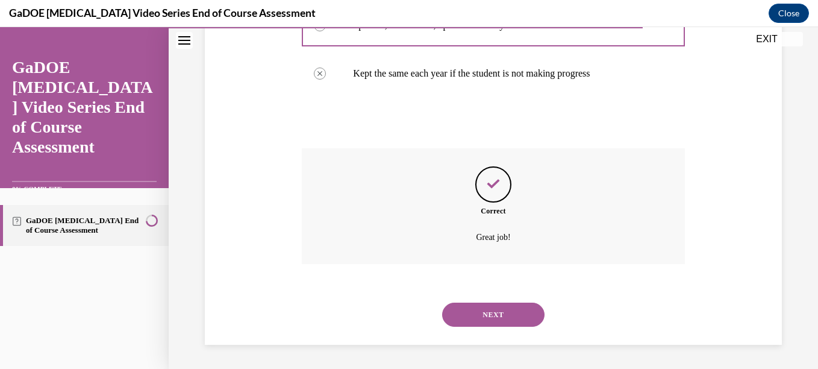
click at [497, 317] on button "NEXT" at bounding box center [493, 314] width 102 height 24
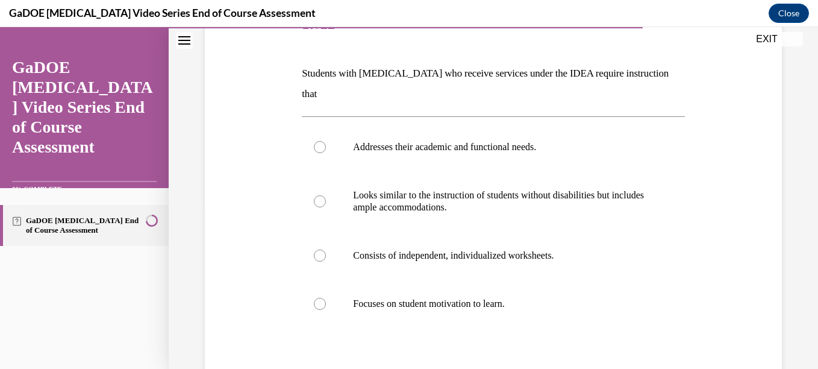
scroll to position [168, 0]
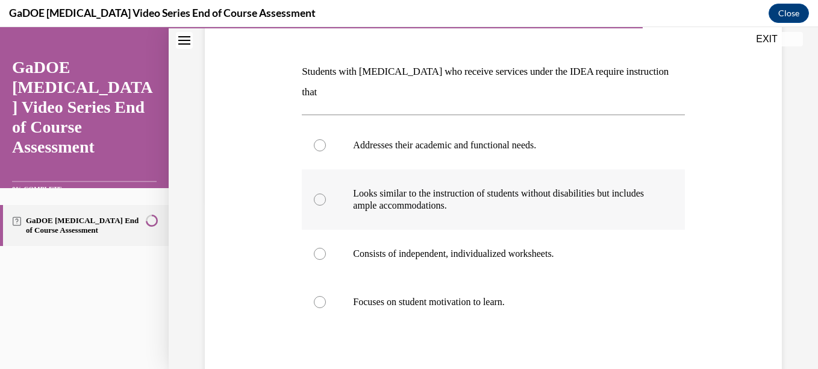
click at [317, 193] on div at bounding box center [320, 199] width 12 height 12
click at [317, 193] on input "Looks similar to the instruction of students without disabilities but includes …" at bounding box center [320, 199] width 12 height 12
radio input "true"
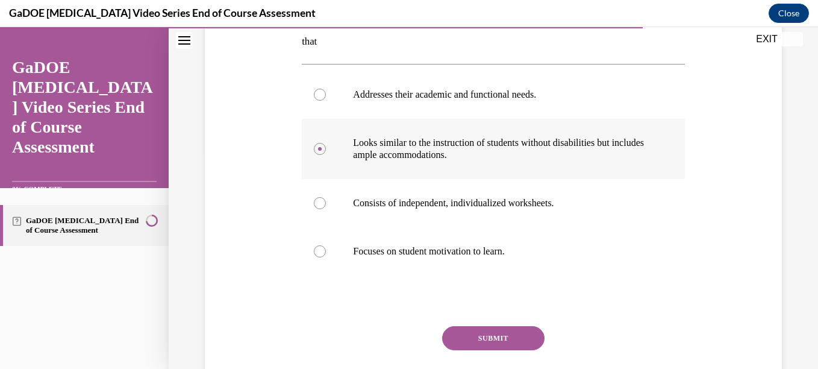
scroll to position [219, 0]
click at [475, 325] on button "SUBMIT" at bounding box center [493, 337] width 102 height 24
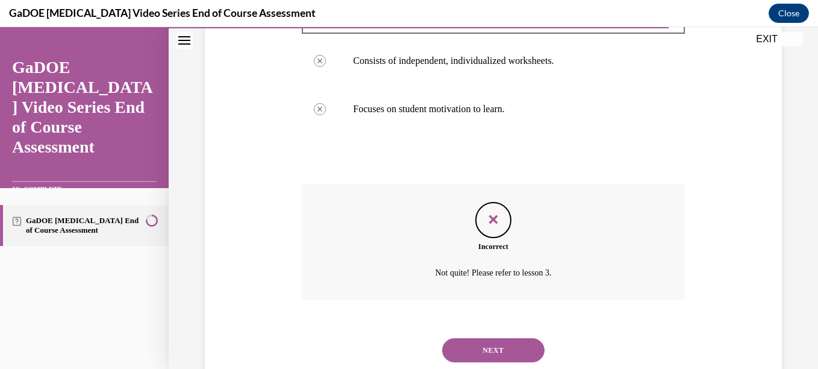
scroll to position [376, 0]
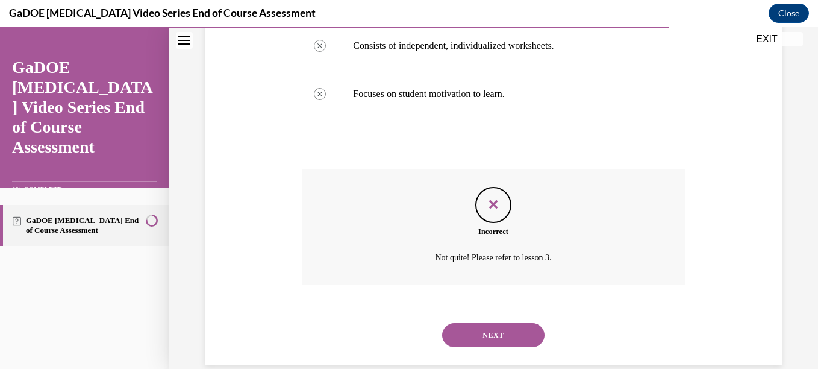
click at [475, 323] on button "NEXT" at bounding box center [493, 335] width 102 height 24
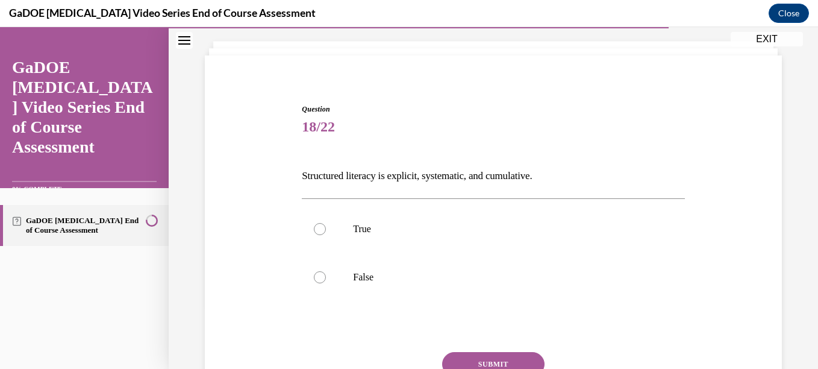
scroll to position [64, 0]
click at [322, 220] on label "True" at bounding box center [493, 228] width 382 height 48
click at [322, 222] on input "True" at bounding box center [320, 228] width 12 height 12
radio input "true"
click at [464, 357] on button "SUBMIT" at bounding box center [493, 363] width 102 height 24
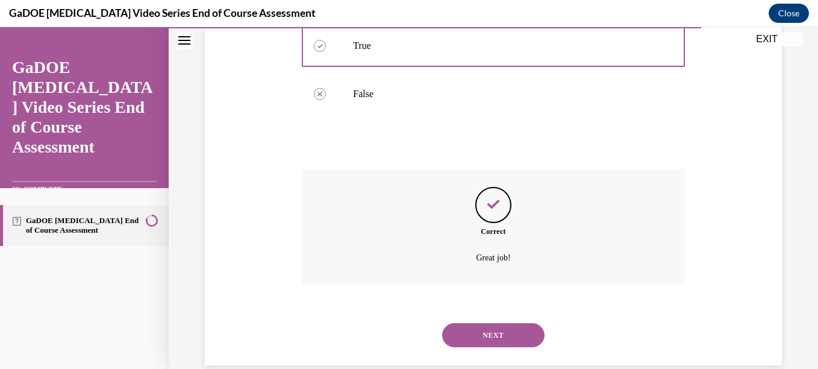
scroll to position [267, 0]
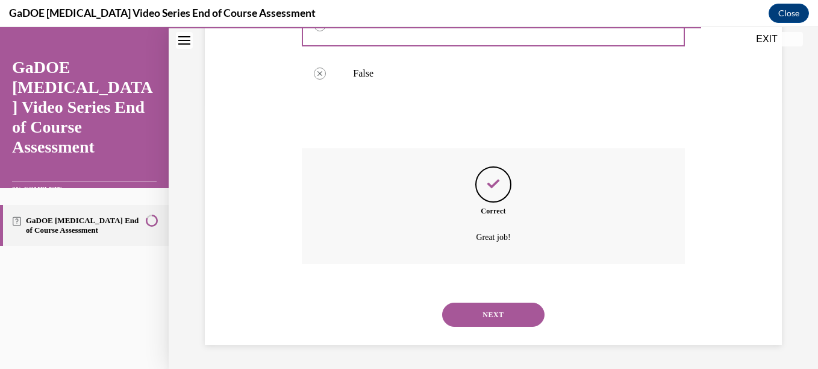
click at [481, 313] on button "NEXT" at bounding box center [493, 314] width 102 height 24
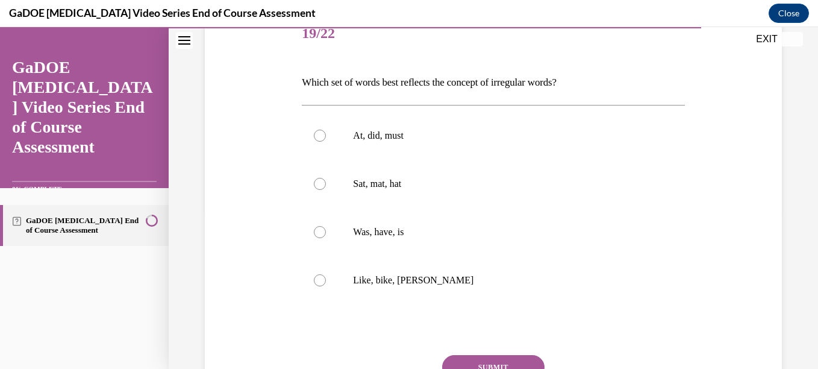
scroll to position [158, 0]
click at [315, 232] on div at bounding box center [320, 231] width 12 height 12
click at [315, 232] on input "Was, have, is" at bounding box center [320, 231] width 12 height 12
radio input "true"
click at [487, 357] on button "SUBMIT" at bounding box center [493, 366] width 102 height 24
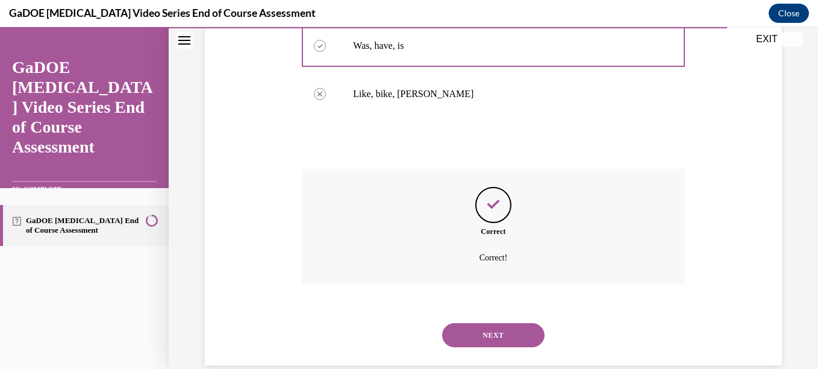
scroll to position [364, 0]
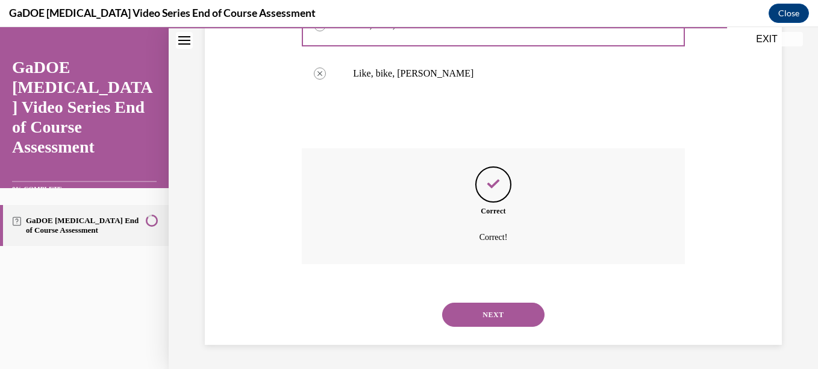
click at [491, 319] on button "NEXT" at bounding box center [493, 314] width 102 height 24
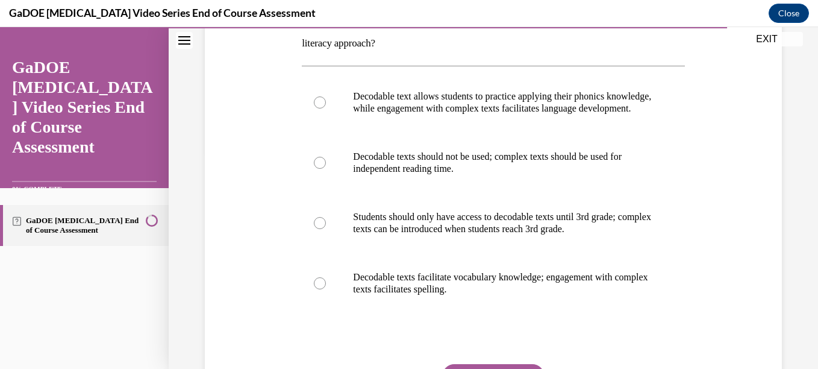
scroll to position [217, 0]
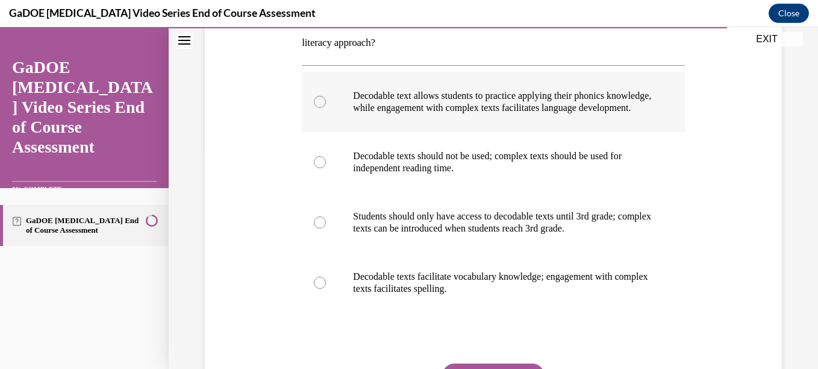
click at [320, 107] on div at bounding box center [320, 102] width 12 height 12
click at [320, 107] on input "Decodable text allows students to practice applying their phonics knowledge, wh…" at bounding box center [320, 102] width 12 height 12
radio input "true"
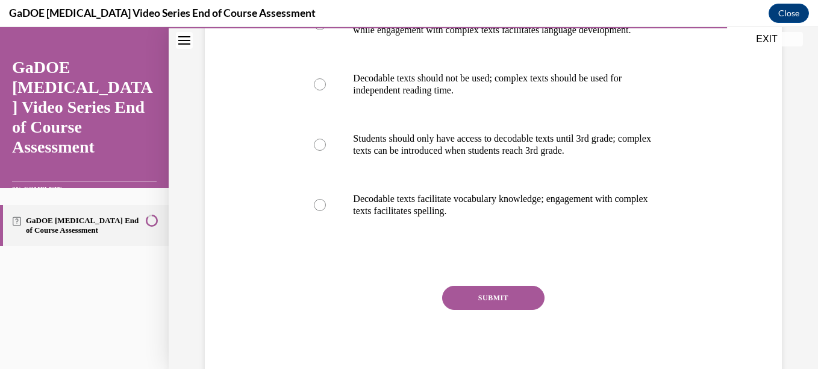
scroll to position [302, 0]
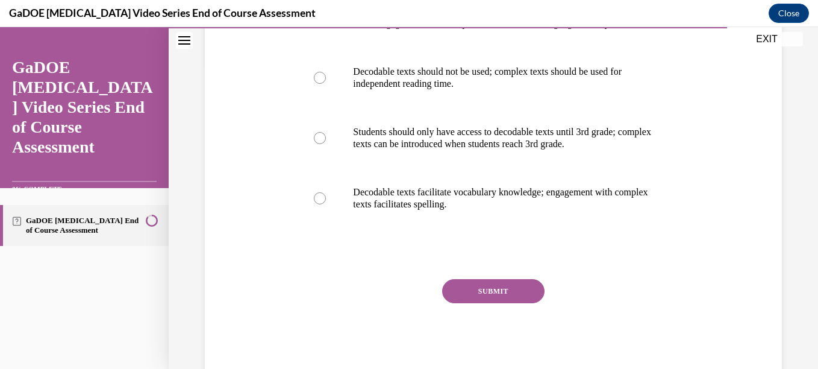
click at [467, 303] on button "SUBMIT" at bounding box center [493, 291] width 102 height 24
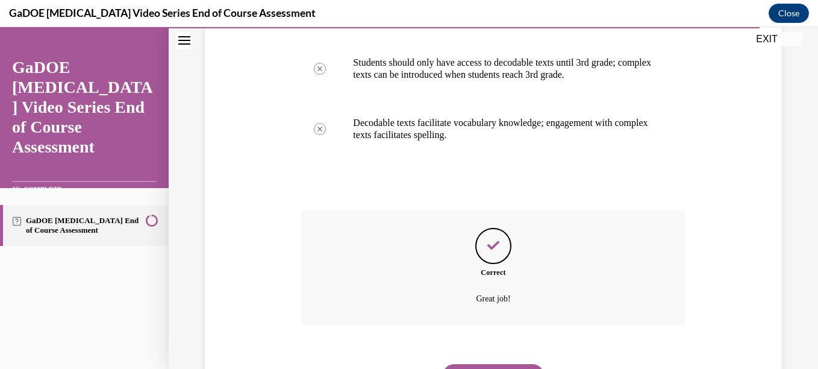
scroll to position [444, 0]
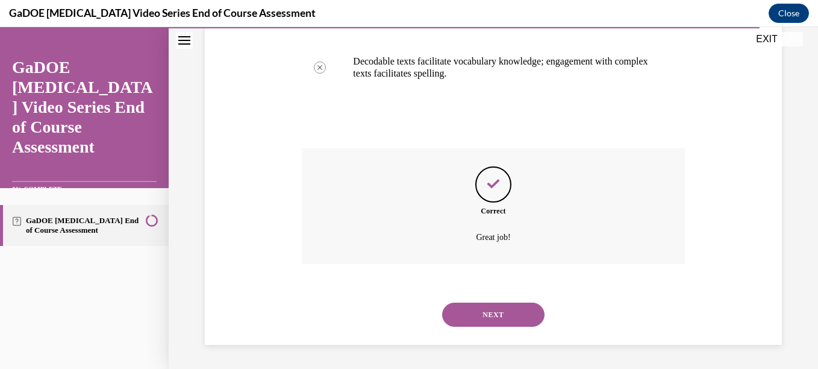
click at [467, 307] on button "NEXT" at bounding box center [493, 314] width 102 height 24
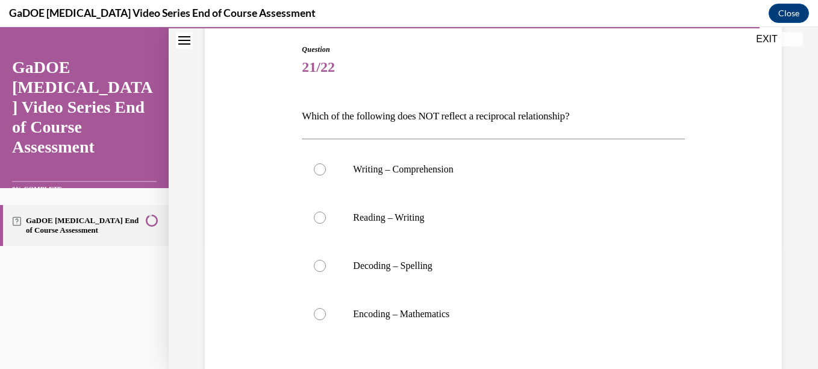
scroll to position [124, 0]
click at [319, 315] on div at bounding box center [320, 313] width 12 height 12
click at [319, 315] on input "Encoding – Mathematics" at bounding box center [320, 313] width 12 height 12
radio input "true"
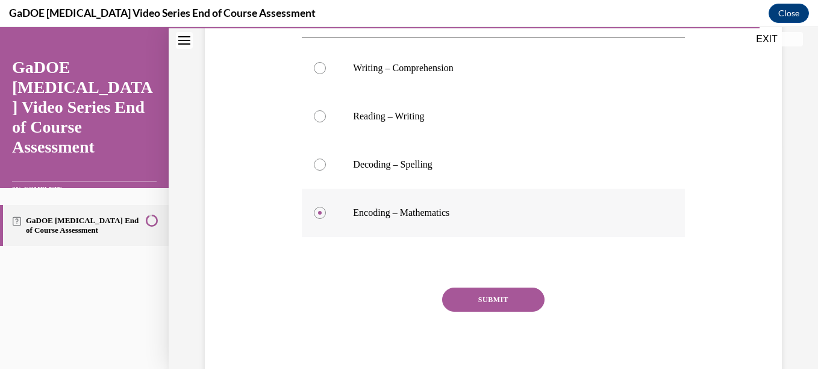
scroll to position [266, 0]
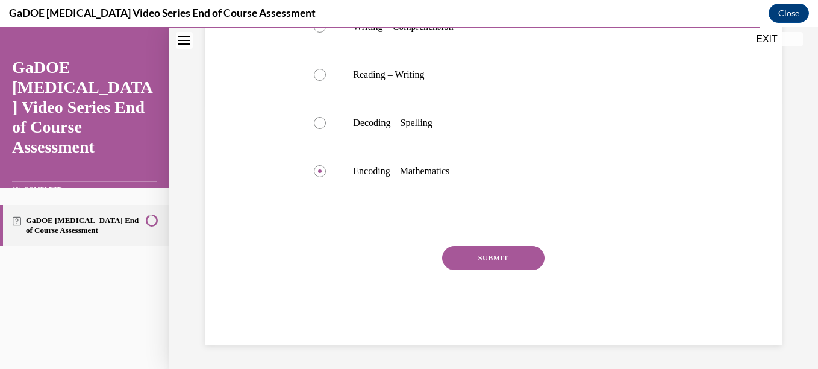
click at [498, 255] on button "SUBMIT" at bounding box center [493, 258] width 102 height 24
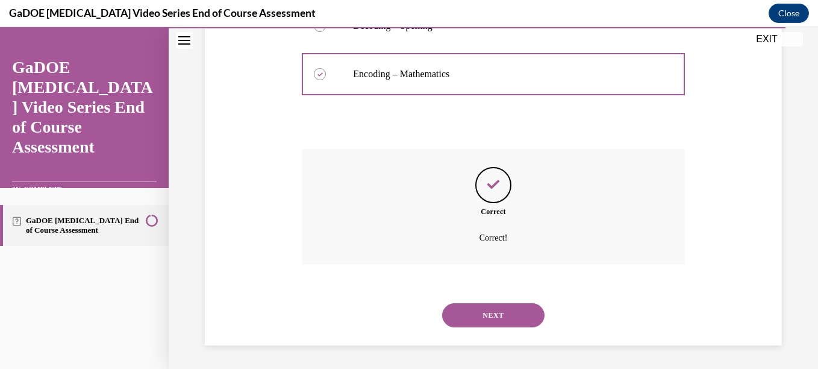
scroll to position [364, 0]
click at [490, 305] on button "NEXT" at bounding box center [493, 314] width 102 height 24
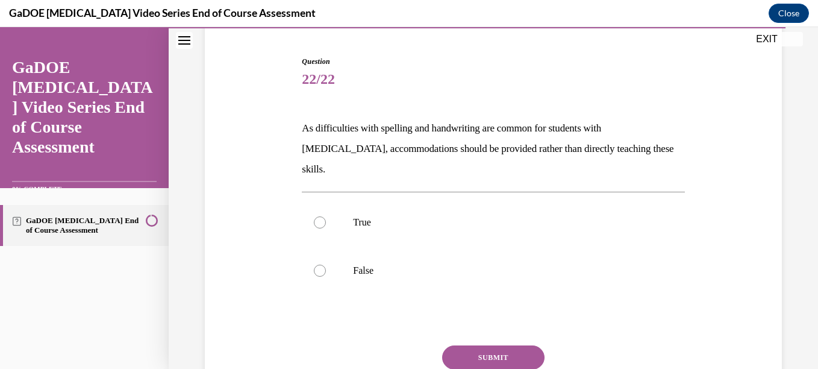
scroll to position [115, 0]
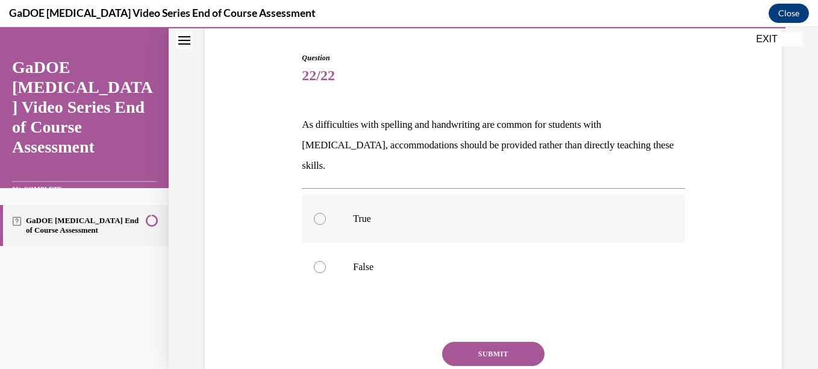
click at [315, 213] on div at bounding box center [320, 219] width 12 height 12
click at [315, 213] on input "True" at bounding box center [320, 219] width 12 height 12
radio input "true"
click at [486, 341] on button "SUBMIT" at bounding box center [493, 353] width 102 height 24
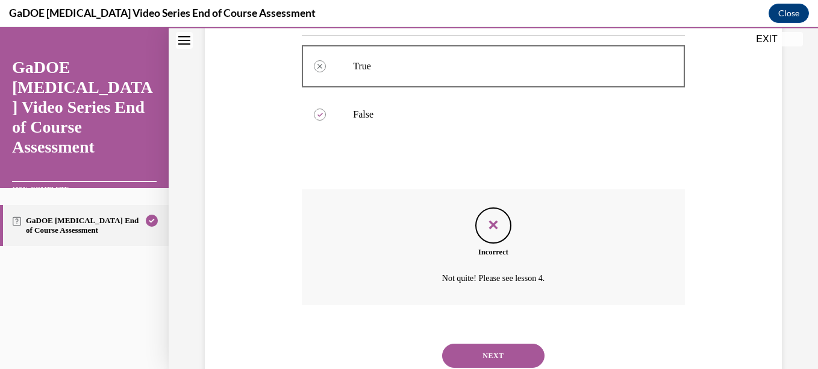
scroll to position [288, 0]
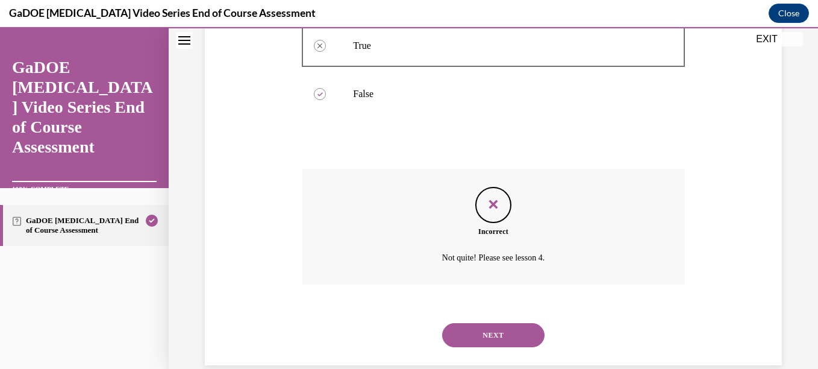
click at [488, 323] on button "NEXT" at bounding box center [493, 335] width 102 height 24
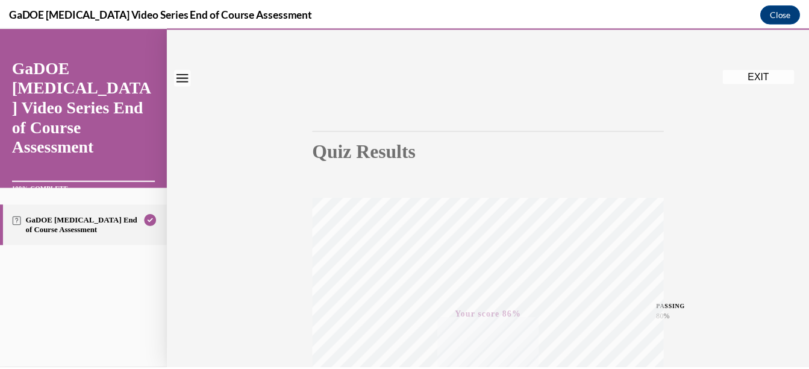
scroll to position [0, 0]
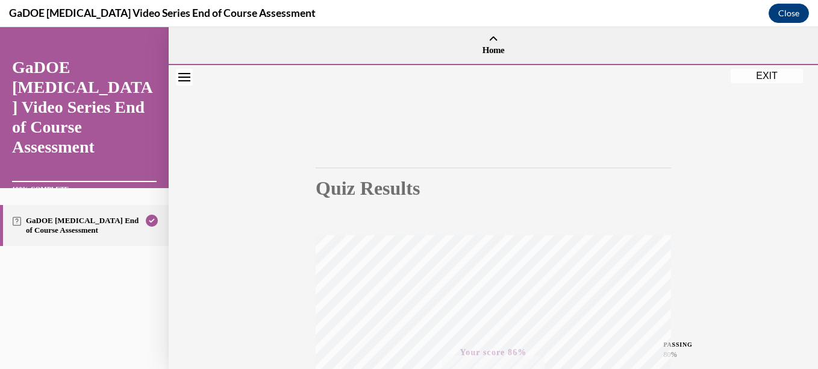
click at [776, 75] on button "EXIT" at bounding box center [766, 76] width 72 height 14
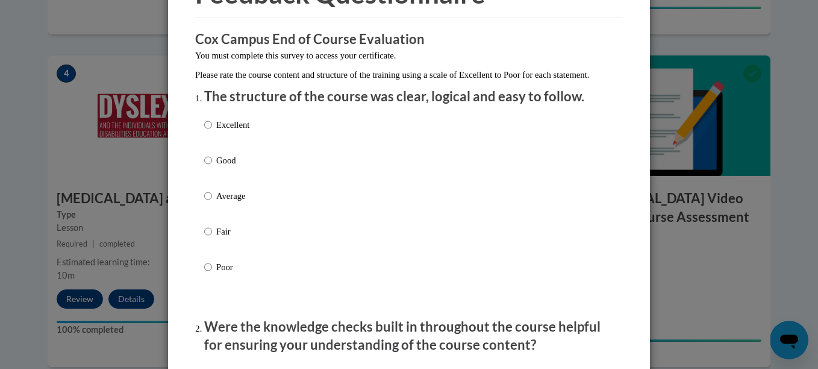
scroll to position [83, 0]
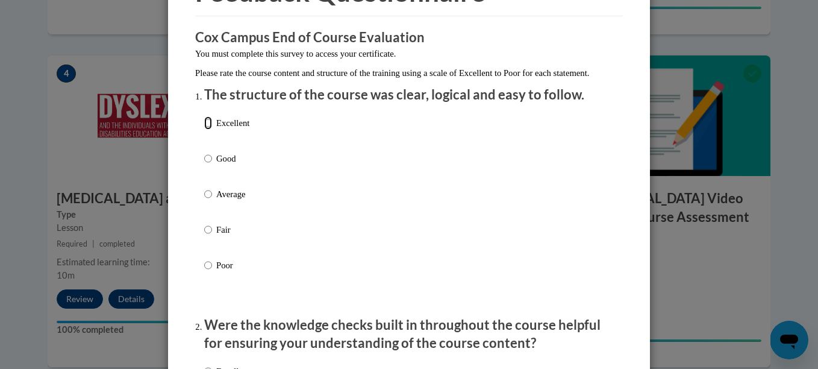
click at [204, 129] on input "Excellent" at bounding box center [208, 122] width 8 height 13
radio input "true"
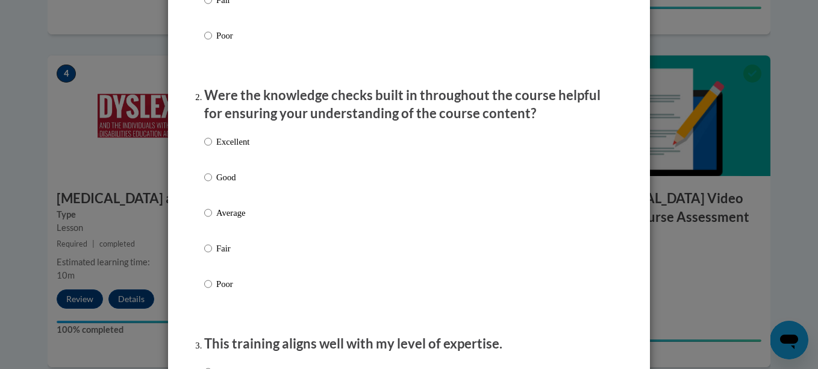
scroll to position [313, 0]
click at [204, 148] on input "Excellent" at bounding box center [208, 140] width 8 height 13
radio input "true"
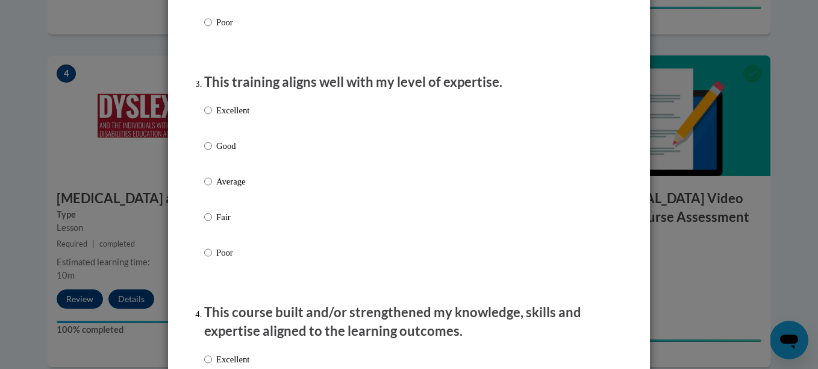
scroll to position [575, 0]
click at [204, 116] on input "Excellent" at bounding box center [208, 108] width 8 height 13
radio input "true"
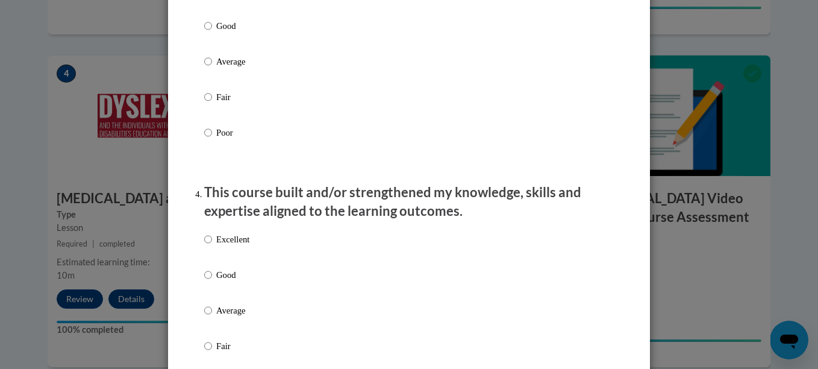
scroll to position [714, 0]
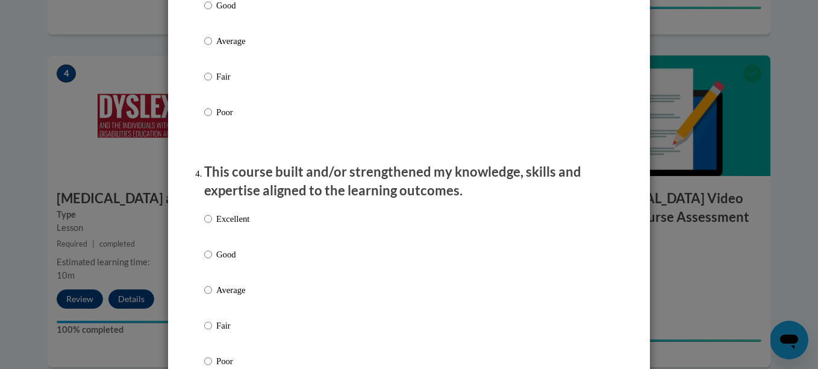
click at [208, 228] on label "Excellent" at bounding box center [226, 228] width 45 height 33
click at [208, 225] on input "Excellent" at bounding box center [208, 218] width 8 height 13
radio input "true"
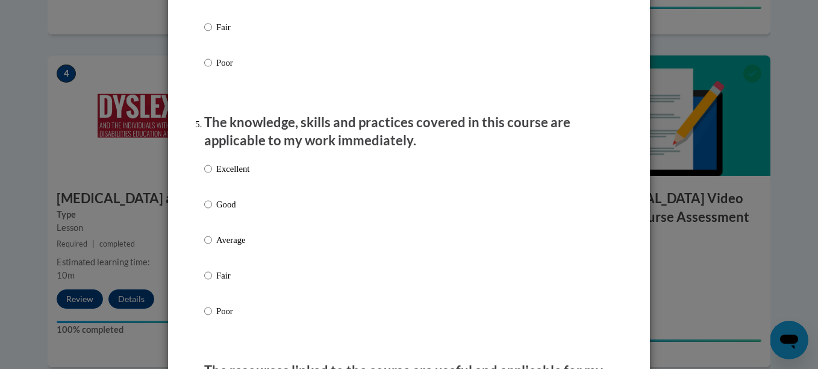
scroll to position [1012, 0]
click at [204, 175] on input "Excellent" at bounding box center [208, 167] width 8 height 13
radio input "true"
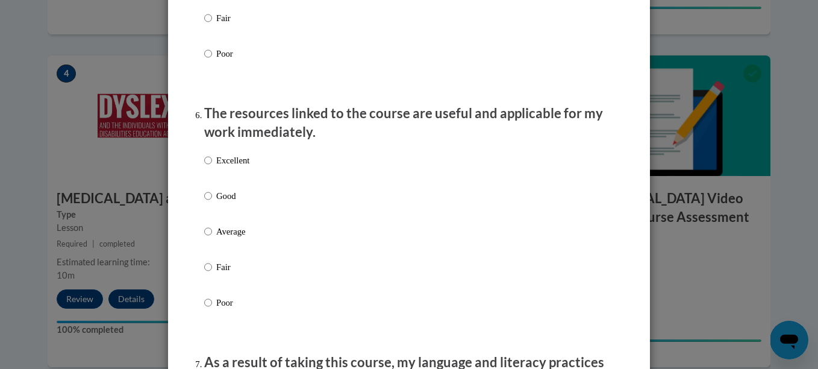
scroll to position [1269, 0]
click at [204, 166] on input "Excellent" at bounding box center [208, 159] width 8 height 13
radio input "true"
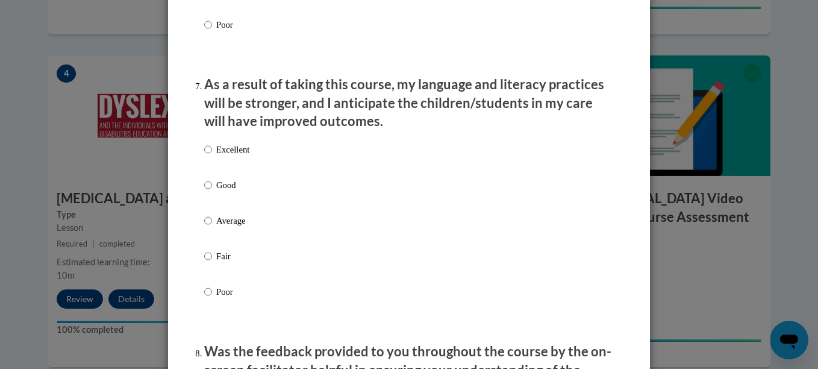
scroll to position [1547, 0]
click at [205, 155] on input "Excellent" at bounding box center [208, 148] width 8 height 13
radio input "true"
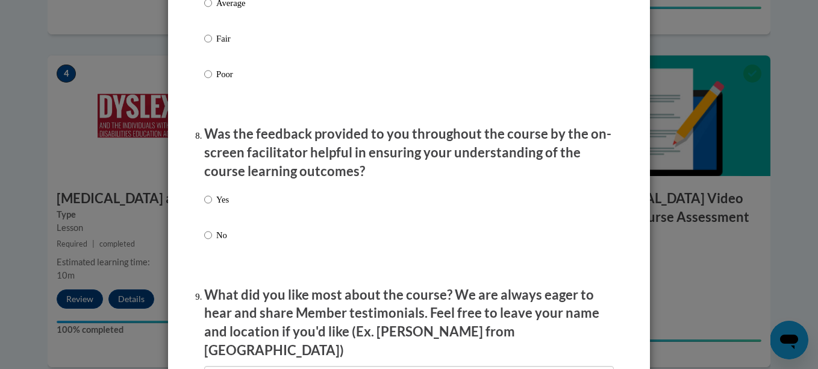
scroll to position [1764, 0]
click at [204, 204] on input "Yes" at bounding box center [208, 198] width 8 height 13
radio input "true"
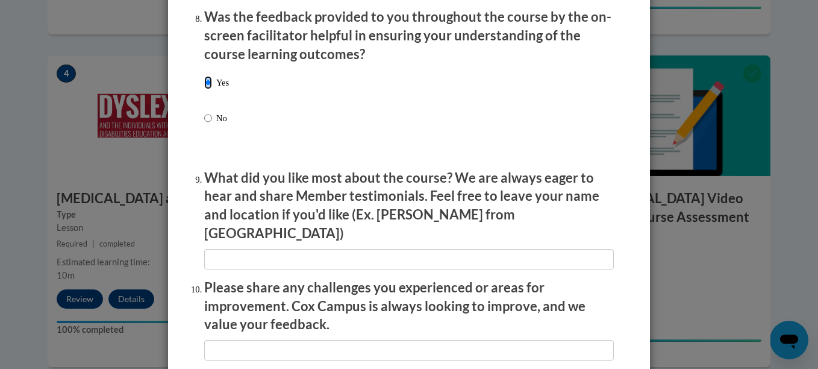
scroll to position [1881, 0]
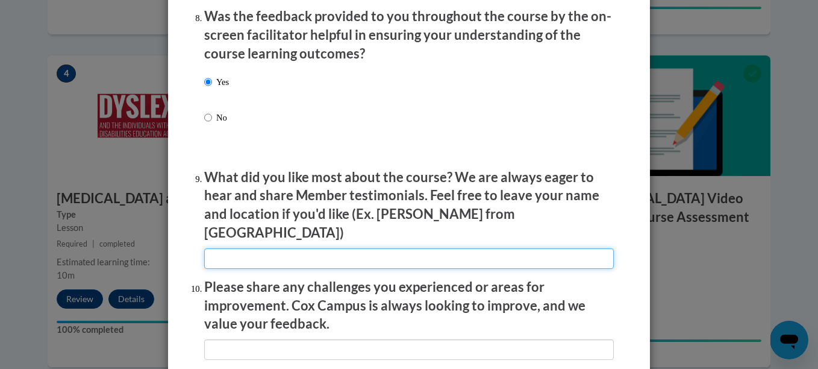
click at [244, 248] on input "textbox" at bounding box center [409, 258] width 410 height 20
type input "The check points helped my understanding more"
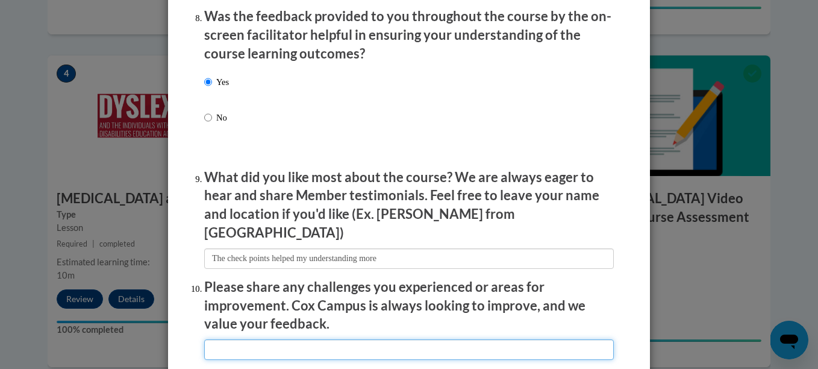
click at [304, 339] on input "textbox" at bounding box center [409, 349] width 410 height 20
type input "T"
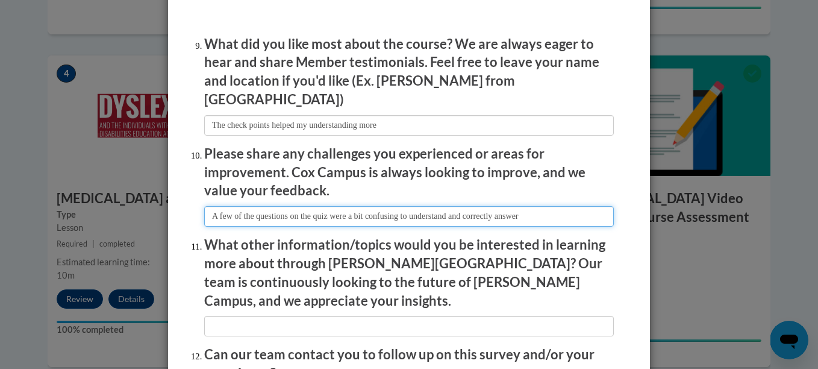
scroll to position [2016, 0]
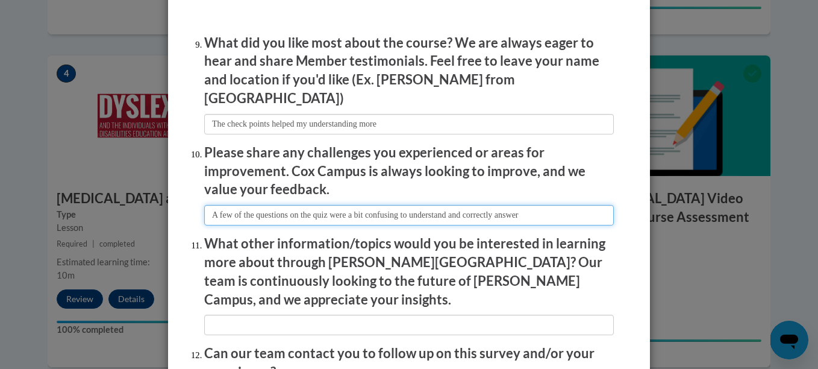
type input "A few of the questions on the quiz were a bit confusing to understand and corre…"
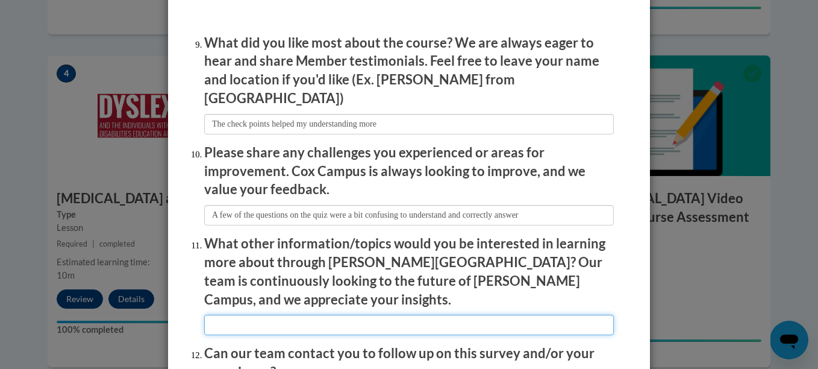
click at [305, 314] on input "textbox" at bounding box center [409, 324] width 410 height 20
type input "n"
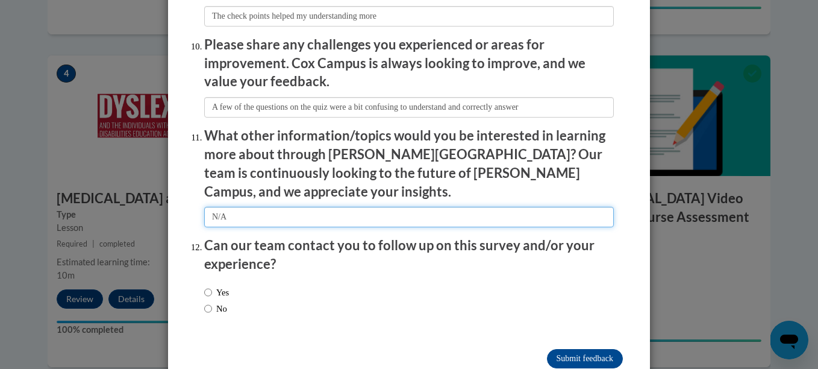
scroll to position [2124, 0]
type input "N/A"
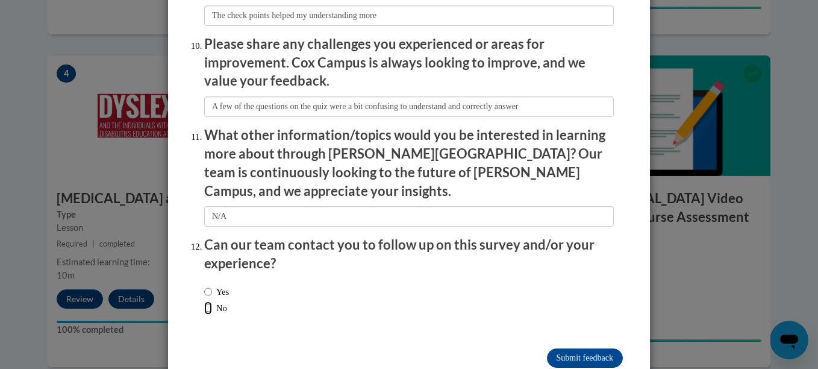
click at [206, 301] on input "No" at bounding box center [208, 307] width 8 height 13
radio input "true"
click at [591, 348] on input "Submit feedback" at bounding box center [585, 357] width 76 height 19
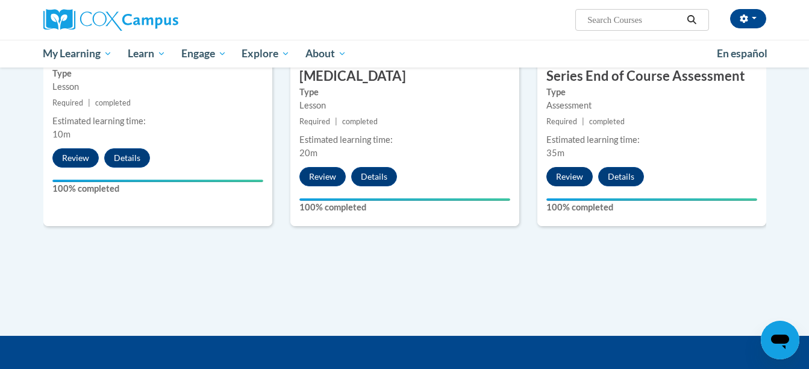
scroll to position [916, 0]
